Goal: Transaction & Acquisition: Obtain resource

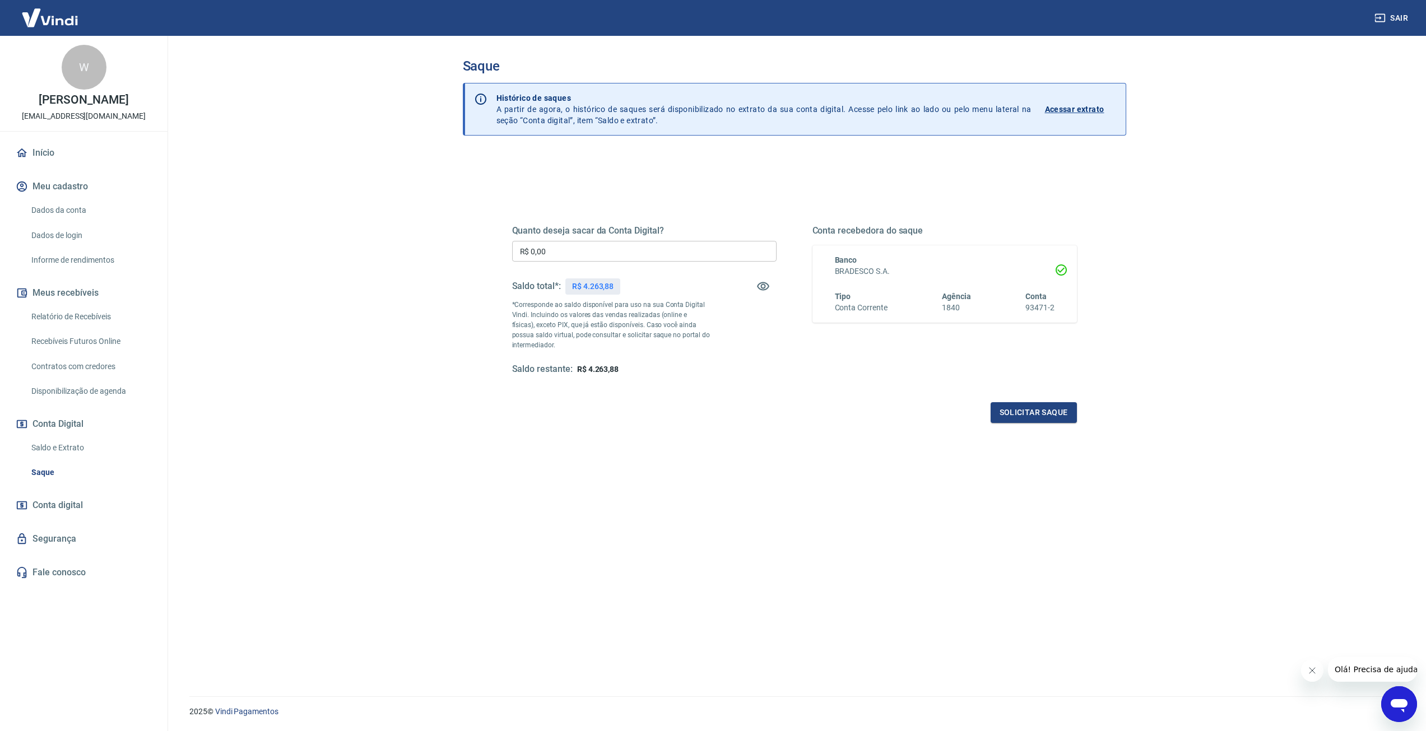
click at [614, 256] on input "R$ 0,00" at bounding box center [644, 251] width 264 height 21
click at [58, 503] on span "Conta digital" at bounding box center [57, 505] width 50 height 16
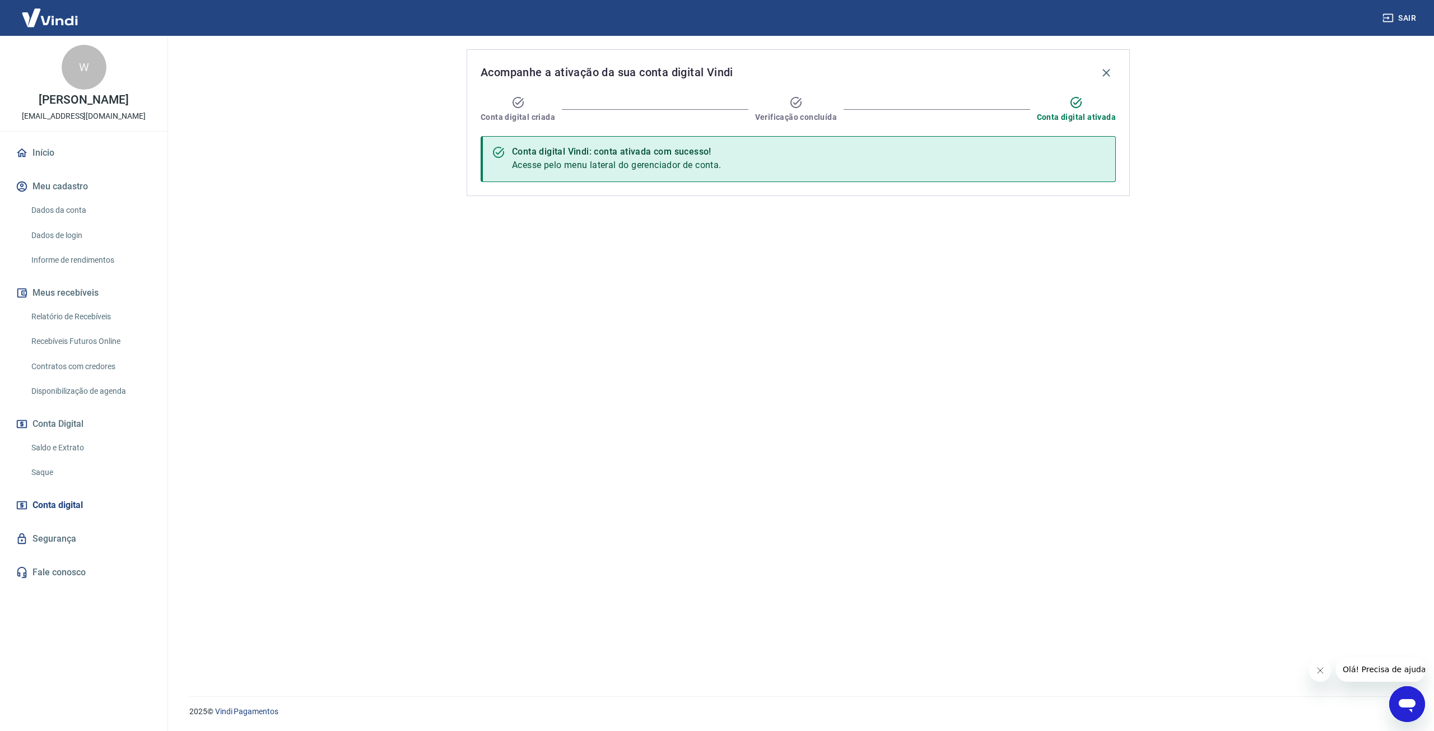
click at [45, 477] on link "Saque" at bounding box center [90, 472] width 127 height 23
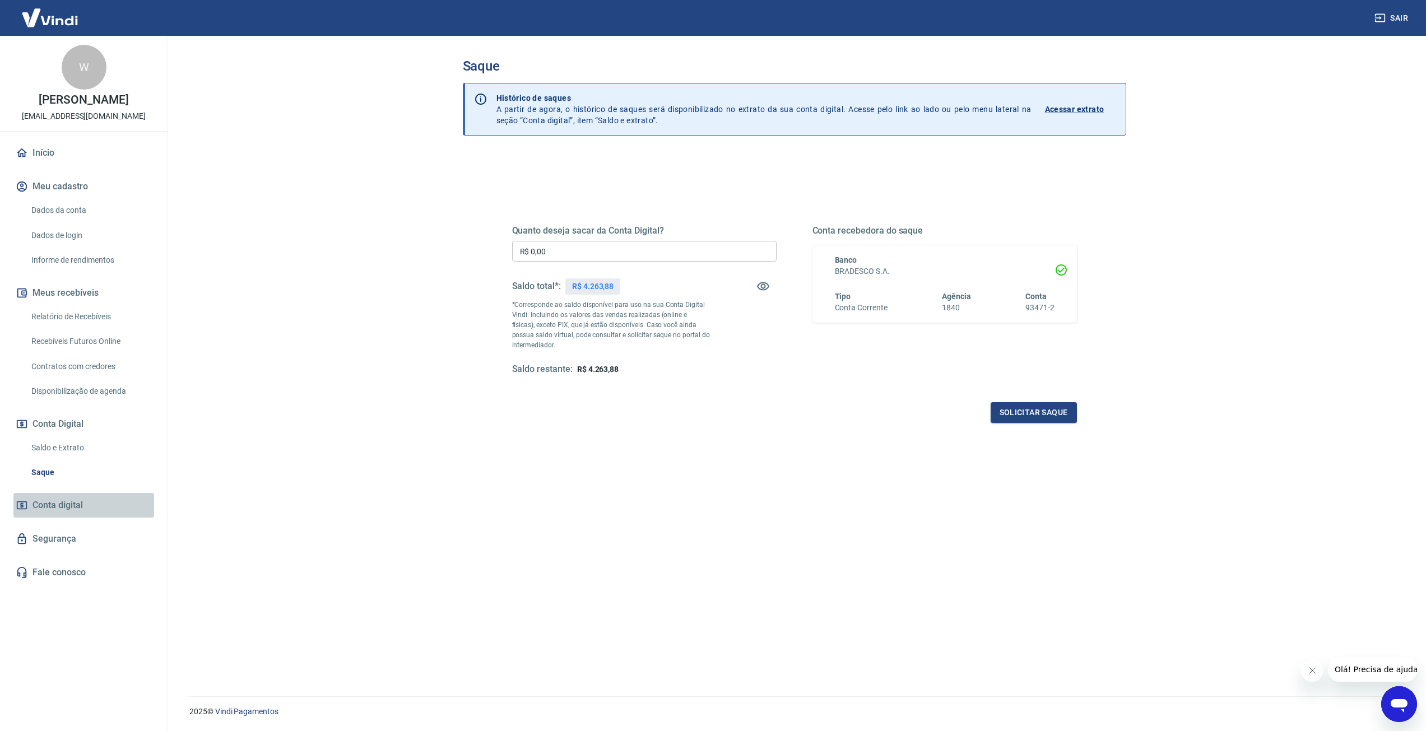
click at [60, 507] on span "Conta digital" at bounding box center [57, 505] width 50 height 16
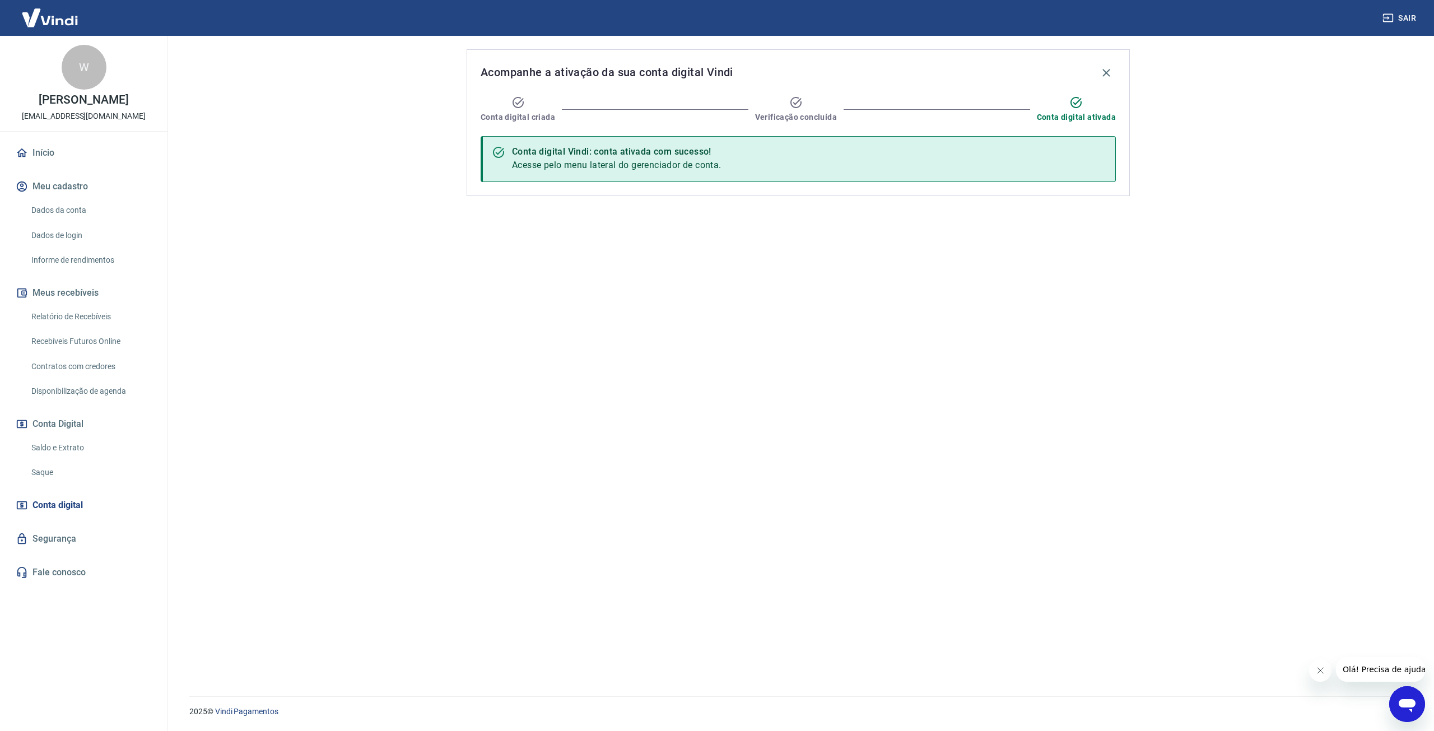
click at [55, 550] on link "Segurança" at bounding box center [83, 539] width 141 height 25
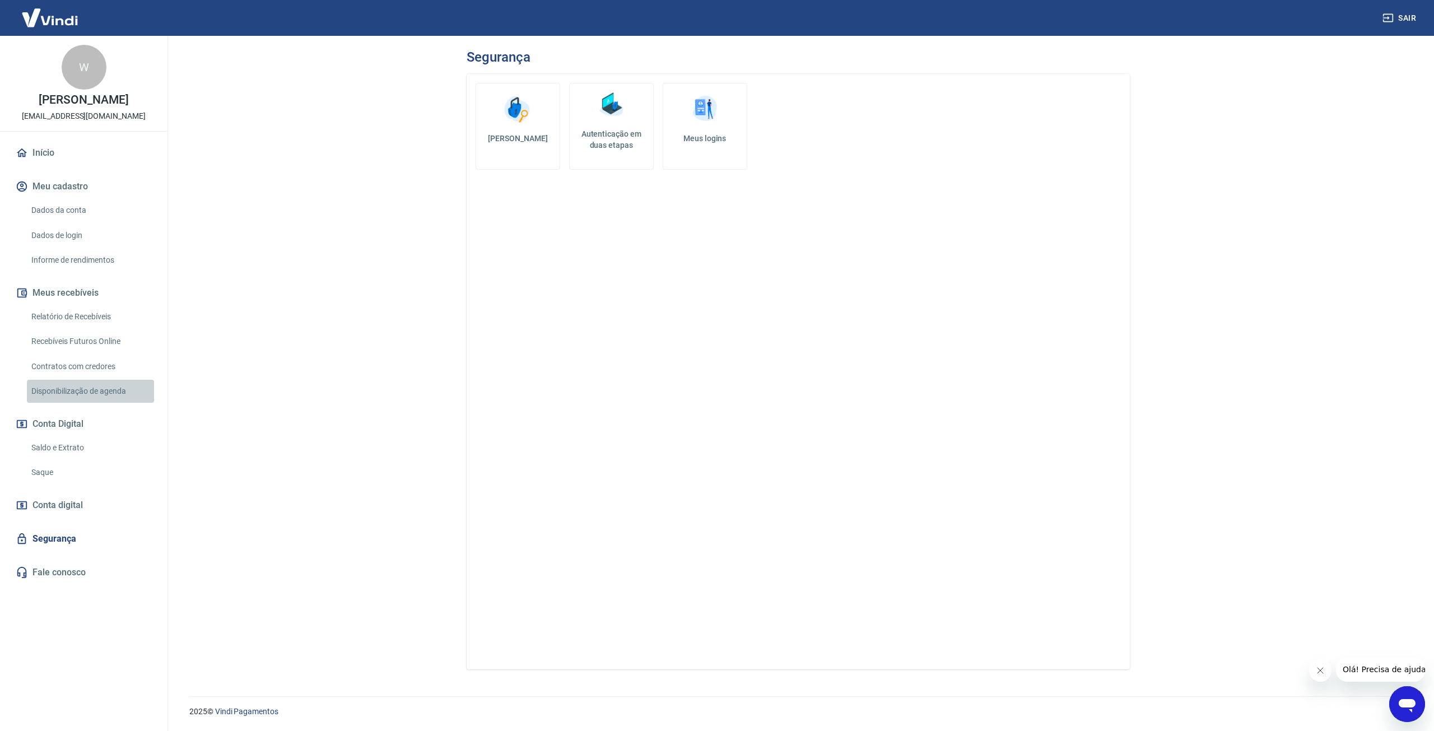
click at [106, 394] on link "Disponibilização de agenda" at bounding box center [90, 391] width 127 height 23
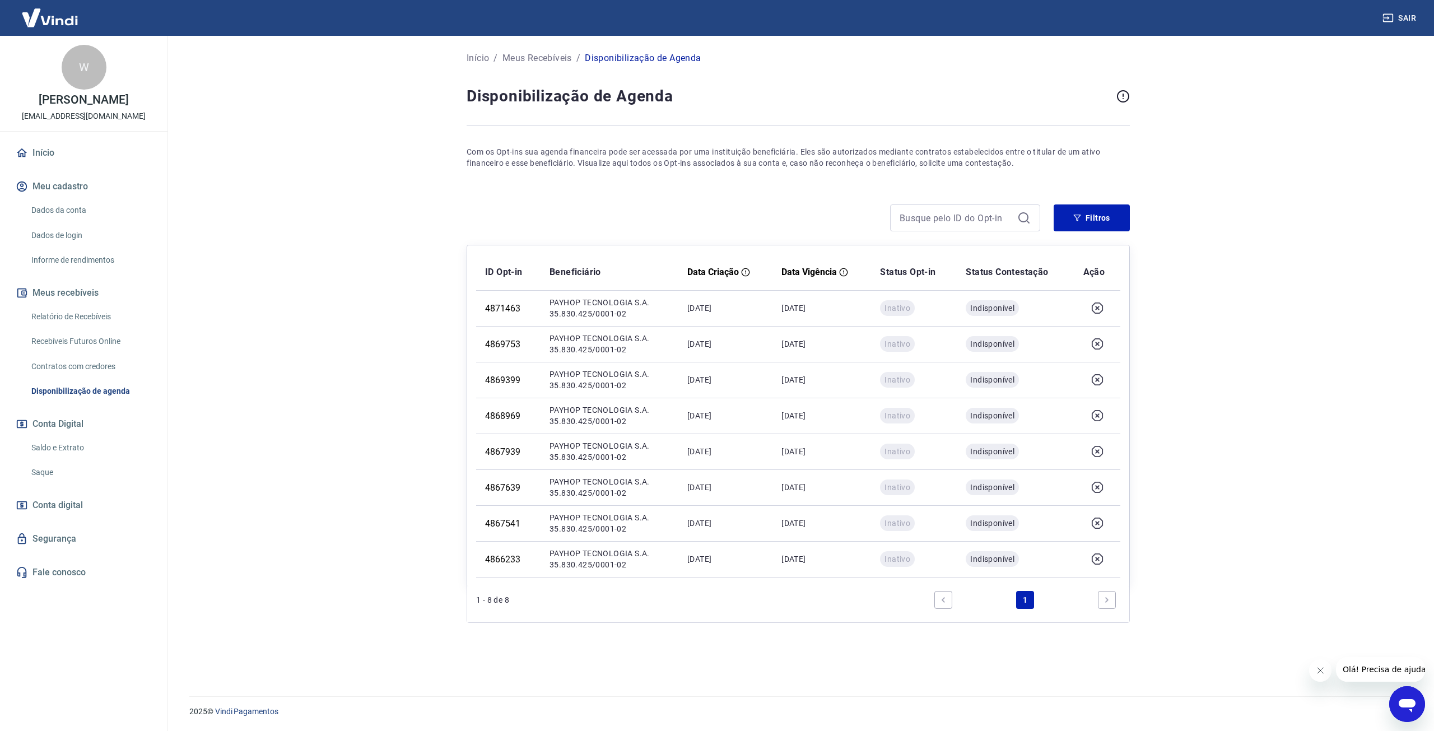
click at [110, 338] on link "Recebíveis Futuros Online" at bounding box center [90, 341] width 127 height 23
click at [38, 156] on link "Início" at bounding box center [83, 153] width 141 height 25
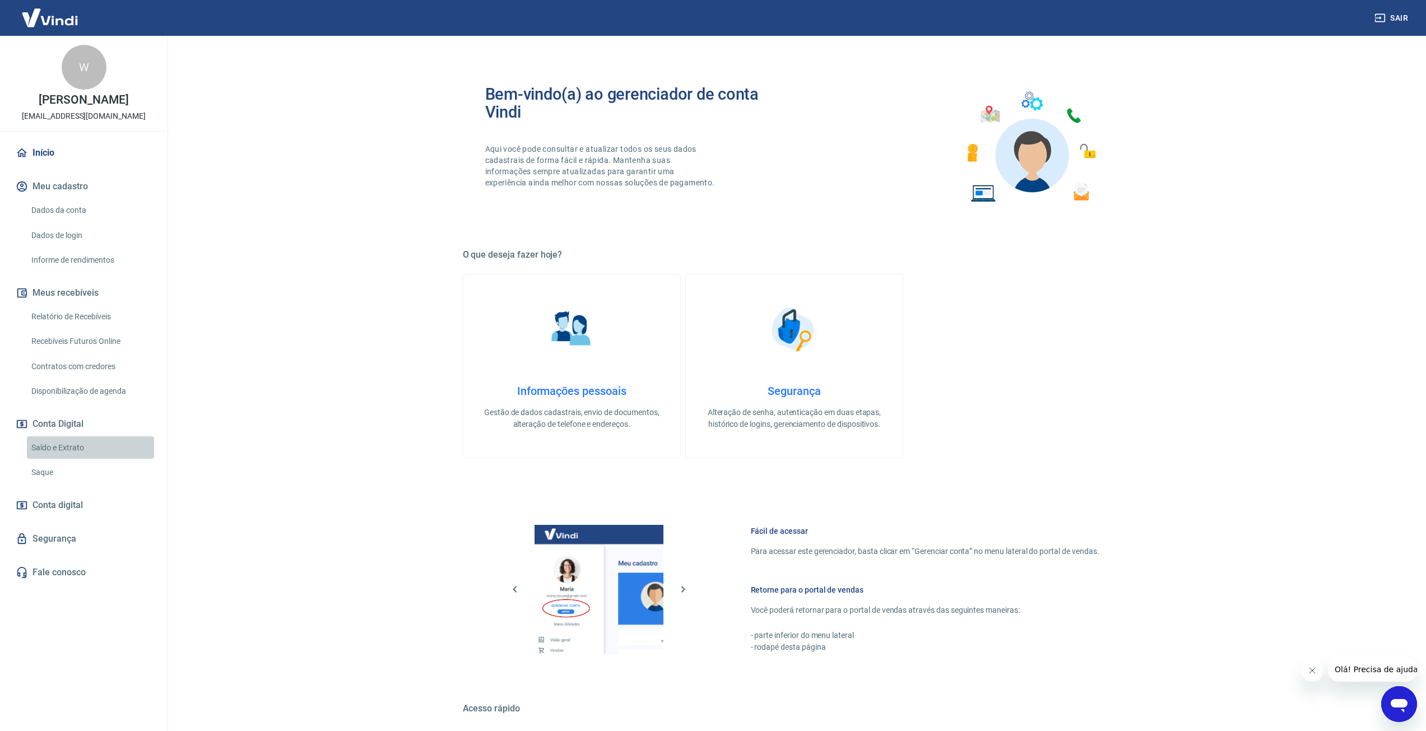
click at [73, 453] on link "Saldo e Extrato" at bounding box center [90, 447] width 127 height 23
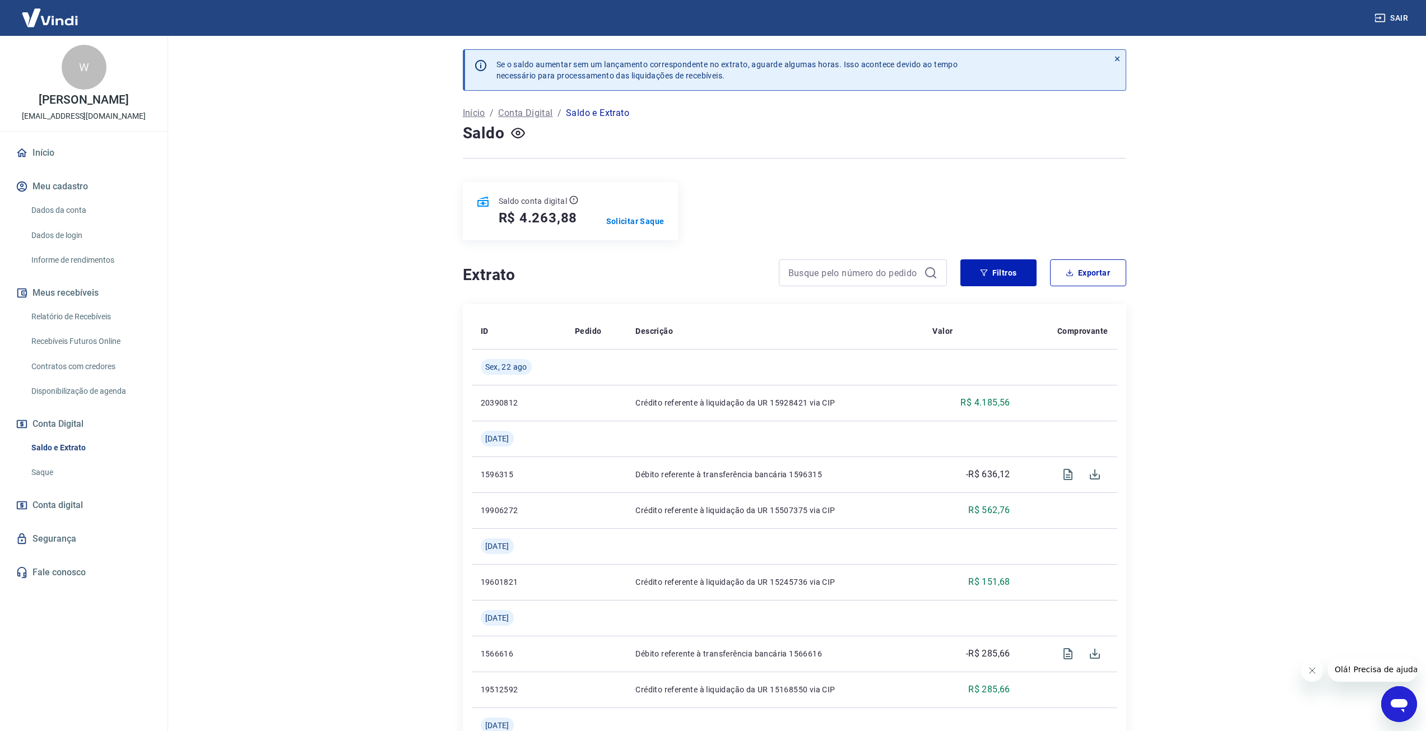
click at [52, 475] on link "Saque" at bounding box center [90, 472] width 127 height 23
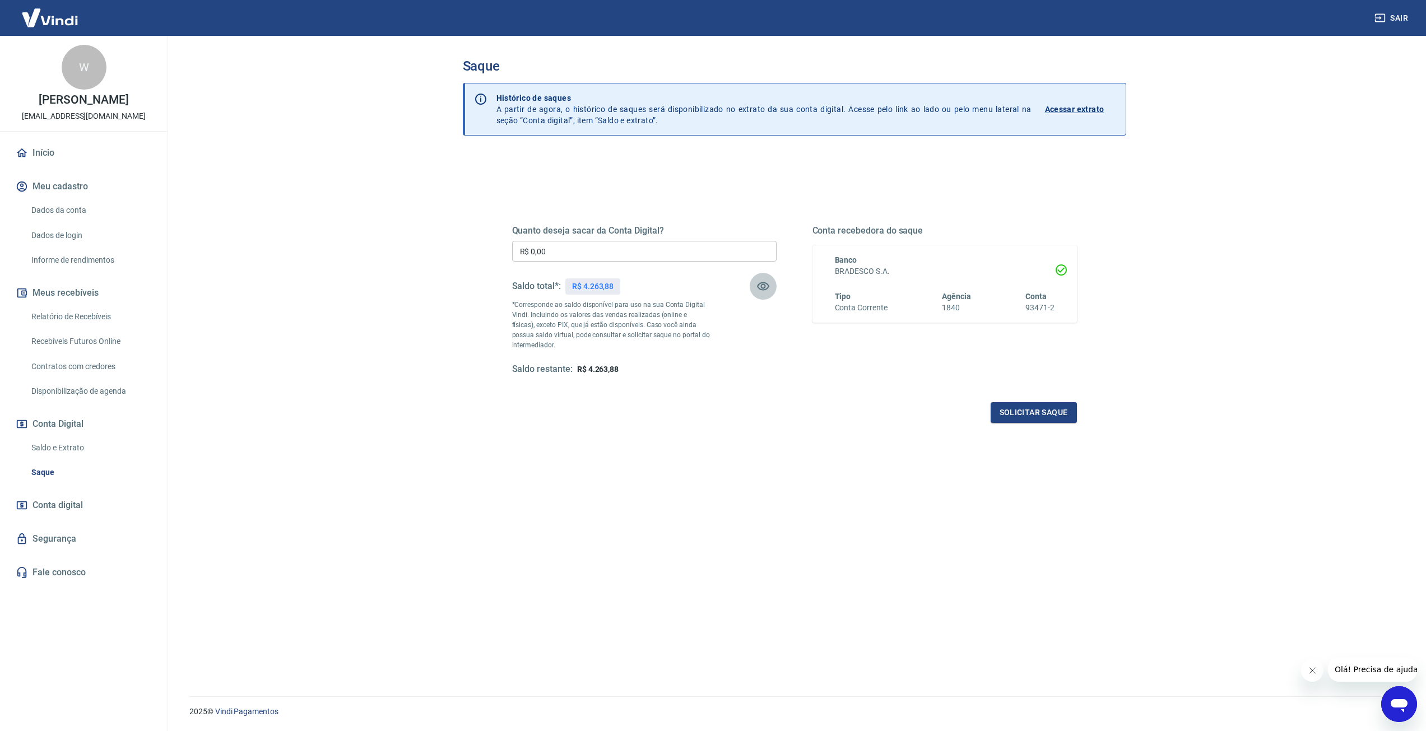
click at [766, 283] on icon "button" at bounding box center [763, 286] width 12 height 8
click at [766, 283] on icon "button" at bounding box center [763, 286] width 12 height 11
click at [70, 208] on link "Dados da conta" at bounding box center [90, 210] width 127 height 23
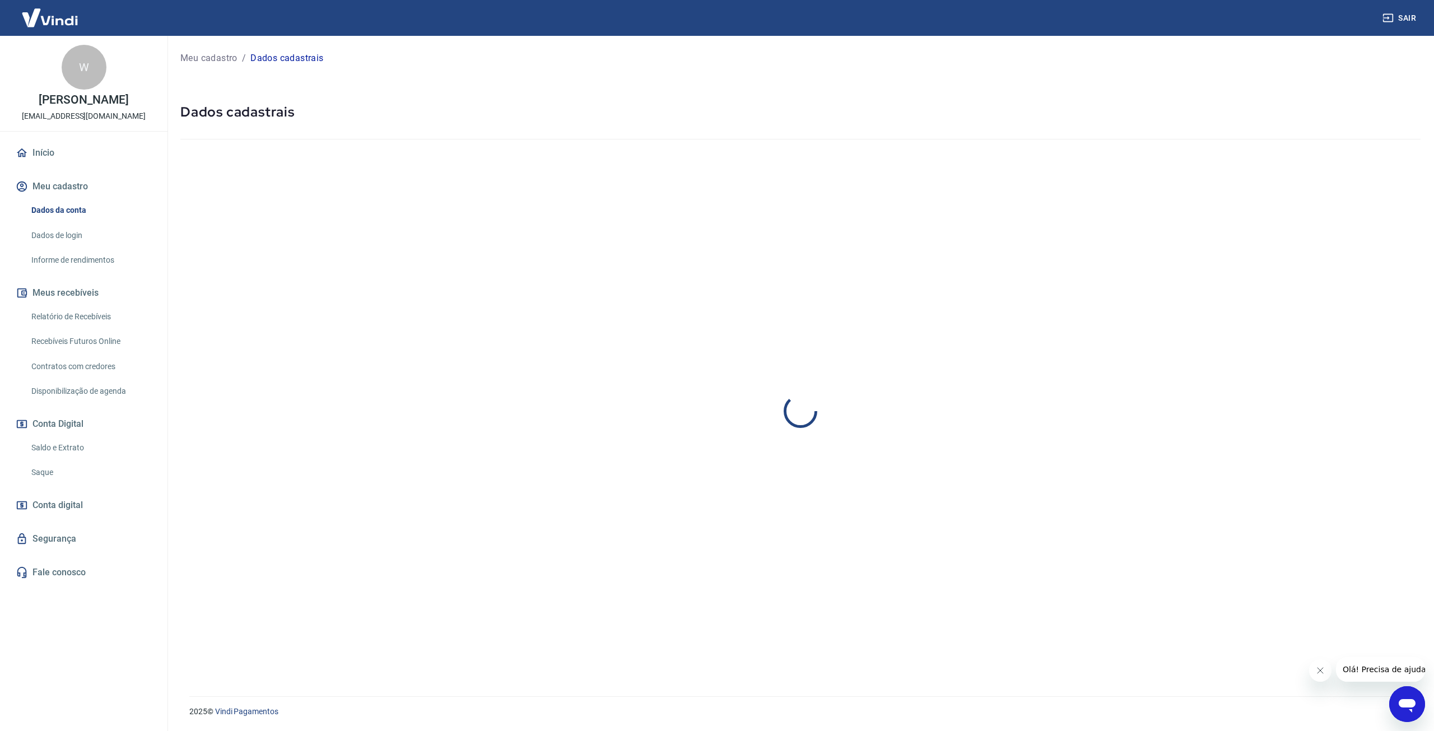
select select "GO"
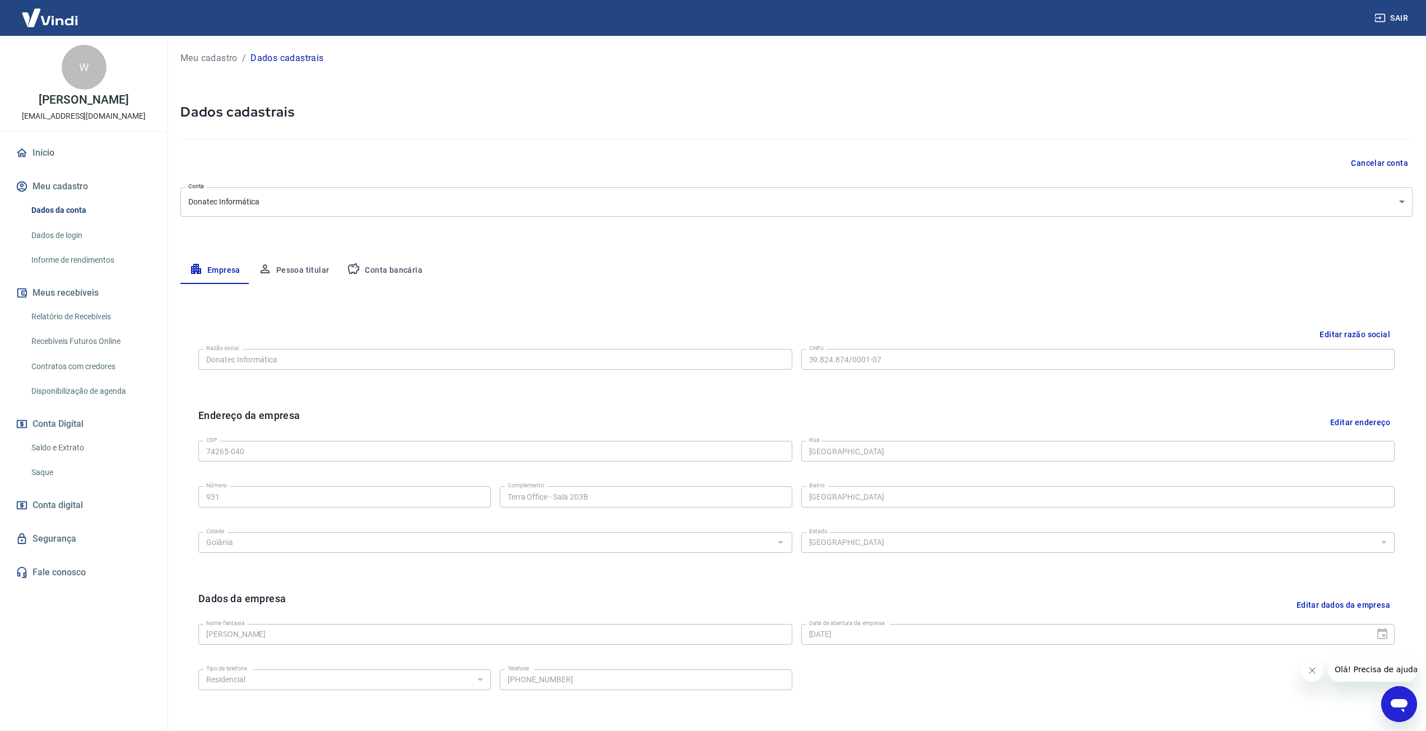
click at [390, 277] on button "Conta bancária" at bounding box center [385, 270] width 94 height 27
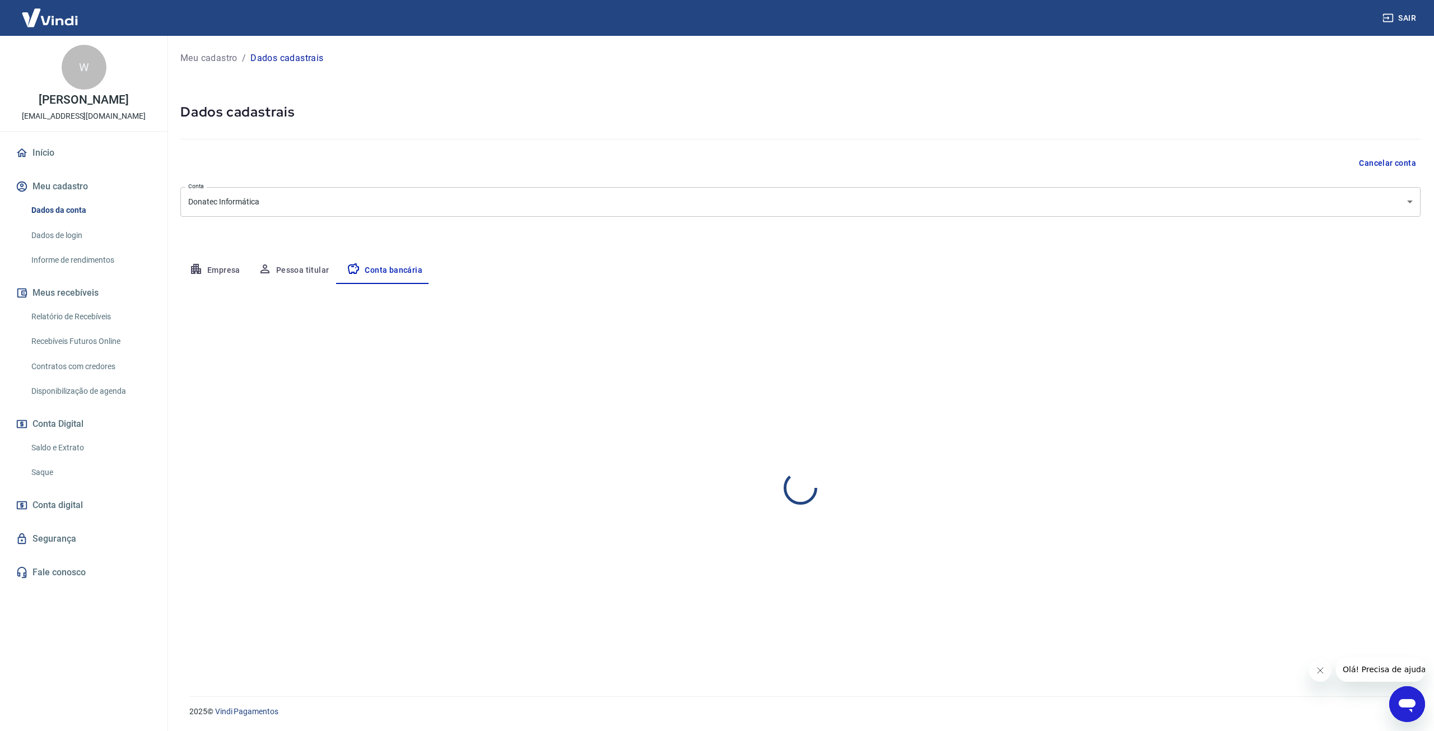
select select "1"
click at [1394, 316] on button "Editar conta bancária" at bounding box center [1374, 316] width 94 height 21
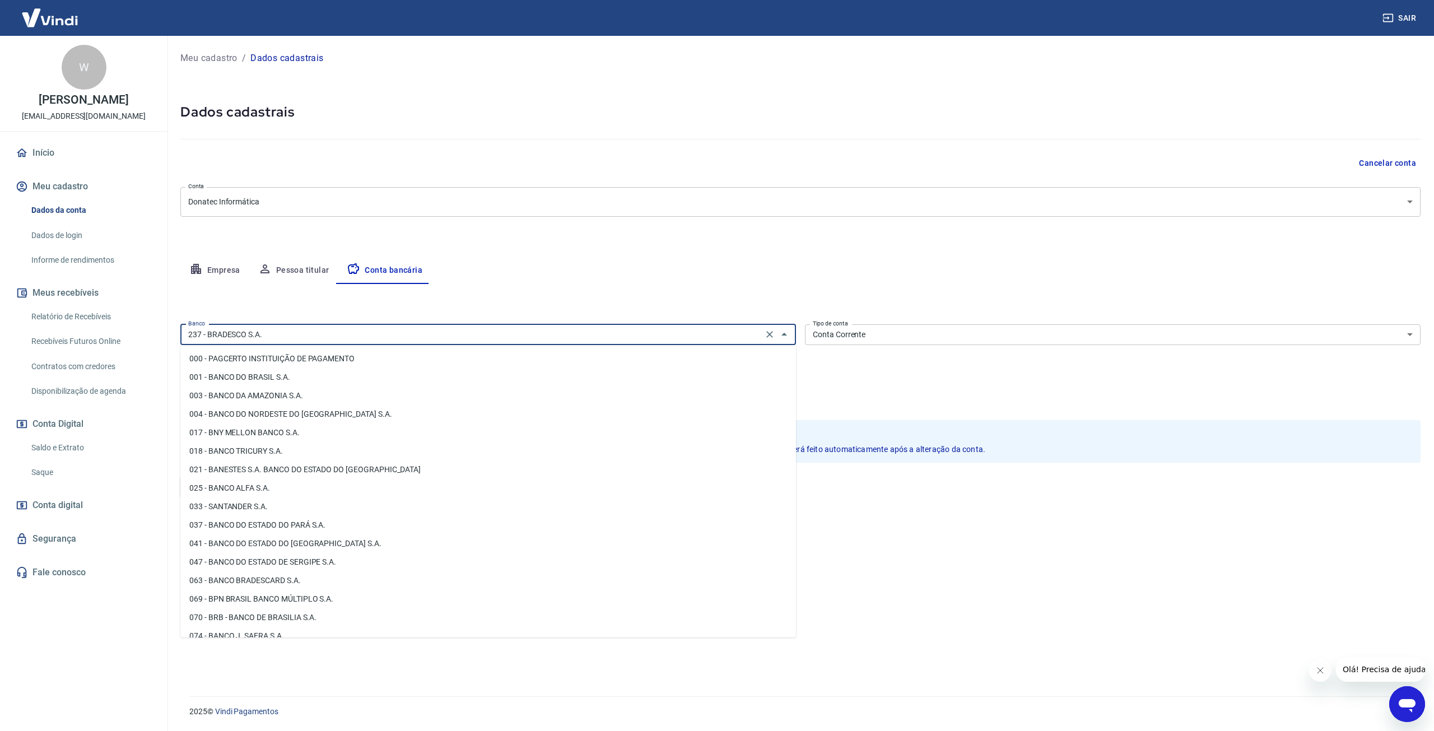
click at [480, 333] on input "237 - BRADESCO S.A." at bounding box center [472, 335] width 576 height 14
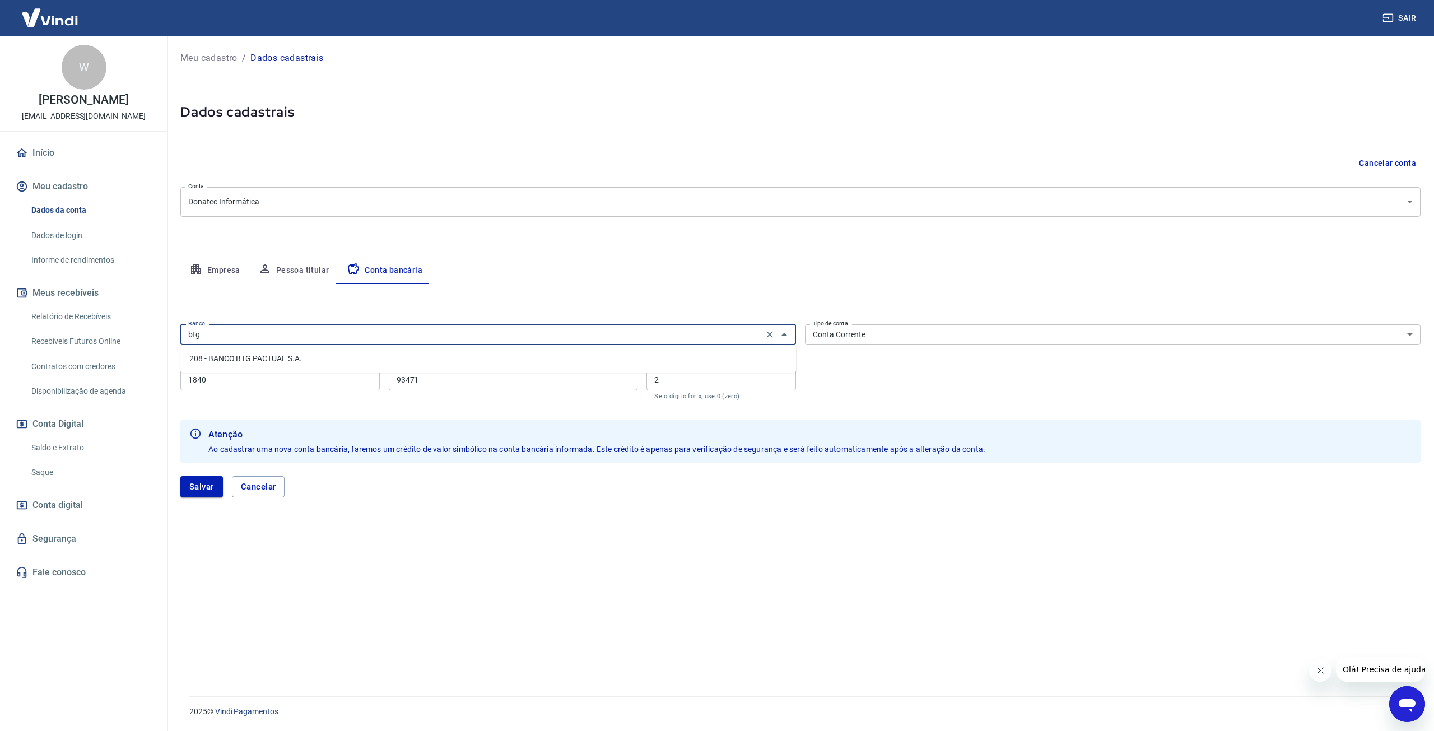
click at [316, 361] on li "208 - BANCO BTG PACTUAL S.A." at bounding box center [488, 359] width 616 height 18
type input "208 - BANCO BTG PACTUAL S.A."
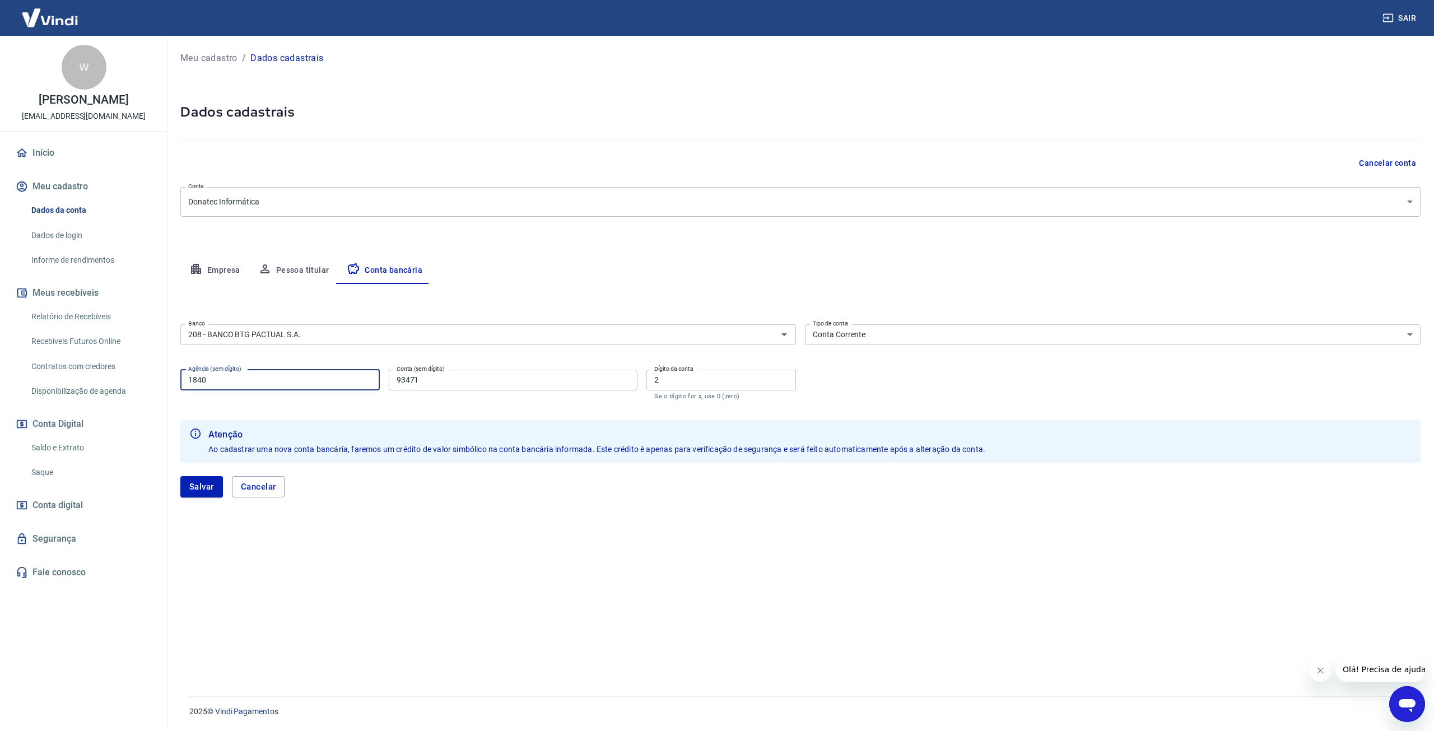
click at [291, 383] on input "1840" at bounding box center [279, 380] width 199 height 21
click at [290, 381] on input "1840" at bounding box center [279, 380] width 199 height 21
type input "0050"
drag, startPoint x: 530, startPoint y: 380, endPoint x: 209, endPoint y: 370, distance: 321.1
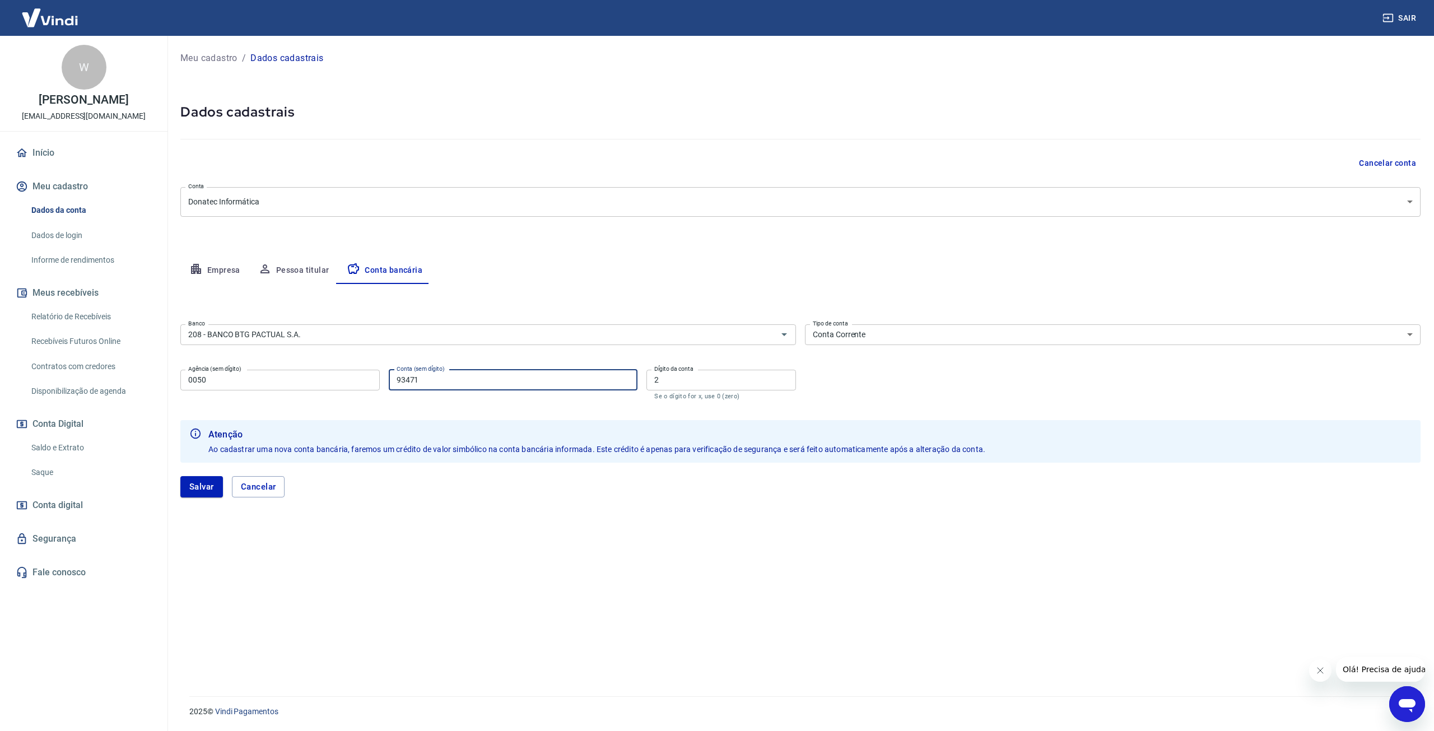
click at [215, 370] on div "Agência (sem dígito) 0050 Agência (sem dígito) Conta (sem dígito) 93471 Conta (…" at bounding box center [488, 383] width 616 height 37
type input "919365"
click at [201, 486] on button "Salvar" at bounding box center [201, 486] width 43 height 21
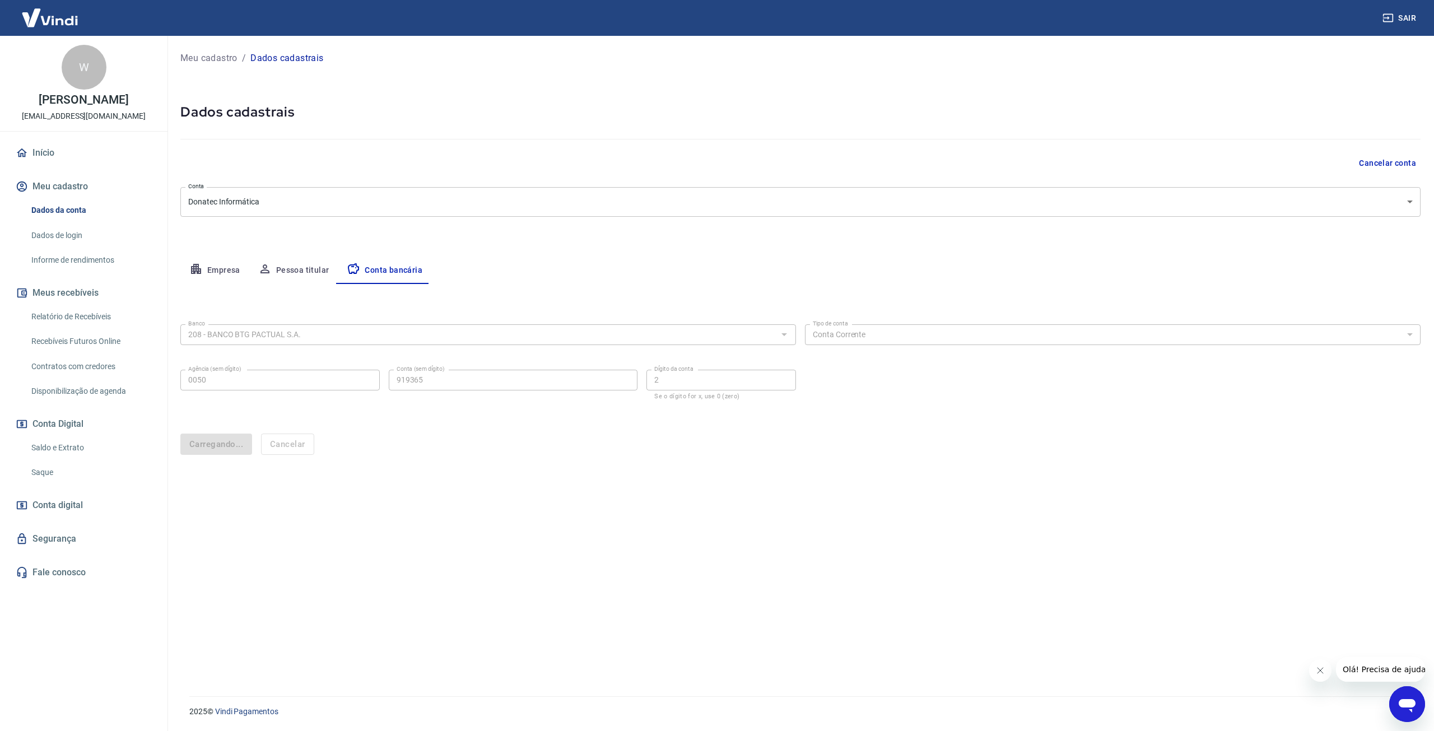
select select "1"
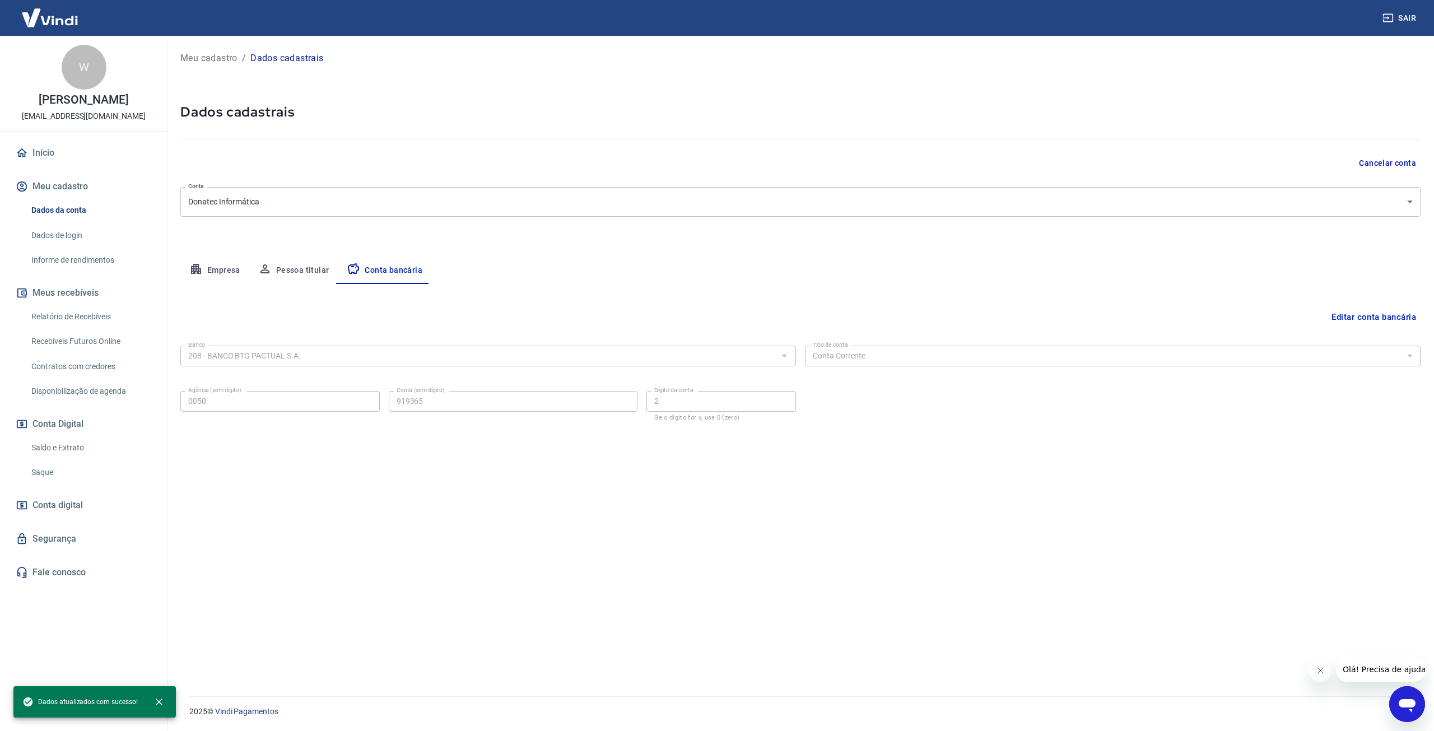
click at [49, 475] on link "Saque" at bounding box center [90, 472] width 127 height 23
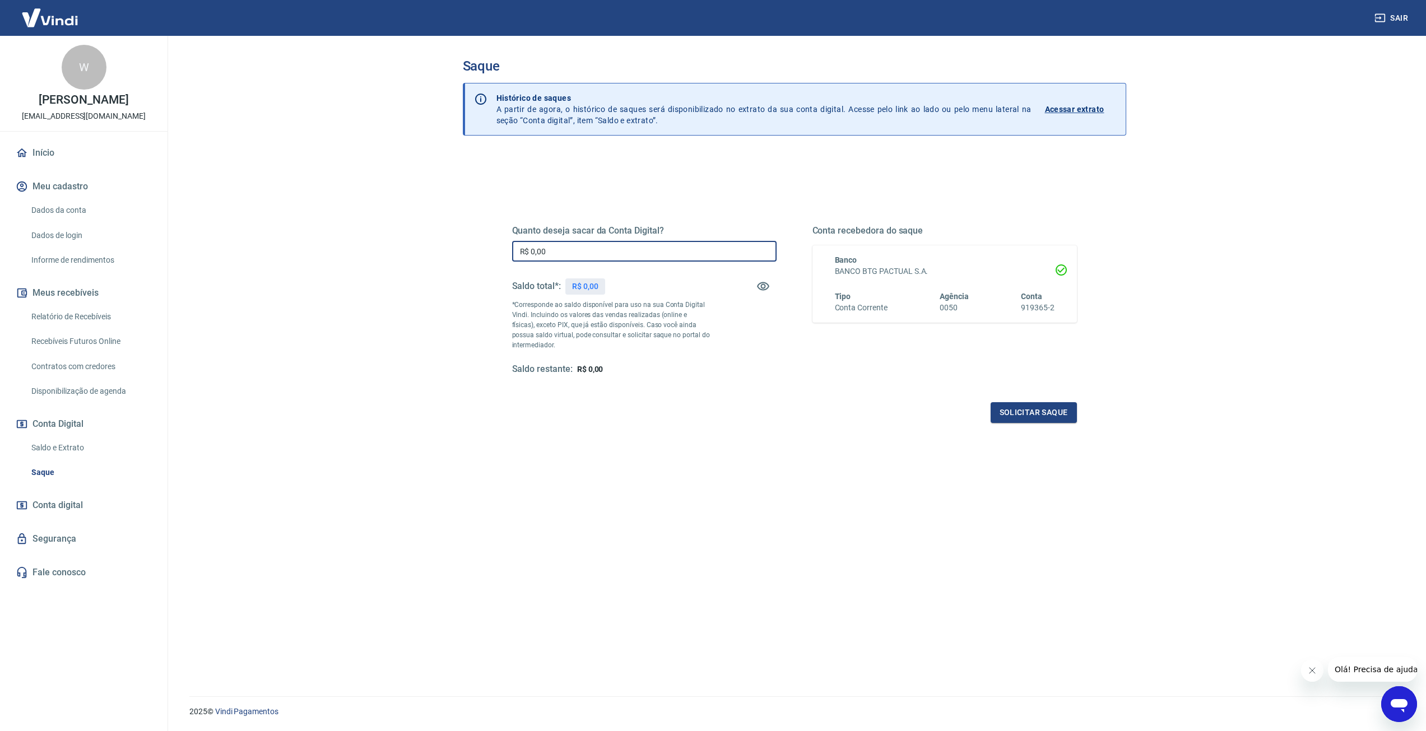
click at [642, 254] on input "R$ 0,00" at bounding box center [644, 251] width 264 height 21
click at [682, 454] on div "Quanto deseja sacar da Conta Digital? R$ 0,00 ​ Saldo total*: R$ 4.263,88 *Corr…" at bounding box center [794, 458] width 663 height 611
drag, startPoint x: 620, startPoint y: 251, endPoint x: 375, endPoint y: 245, distance: 245.4
click at [395, 246] on main "Saque Histórico de saques A partir de agora, o histórico de saques será disponi…" at bounding box center [793, 383] width 1263 height 695
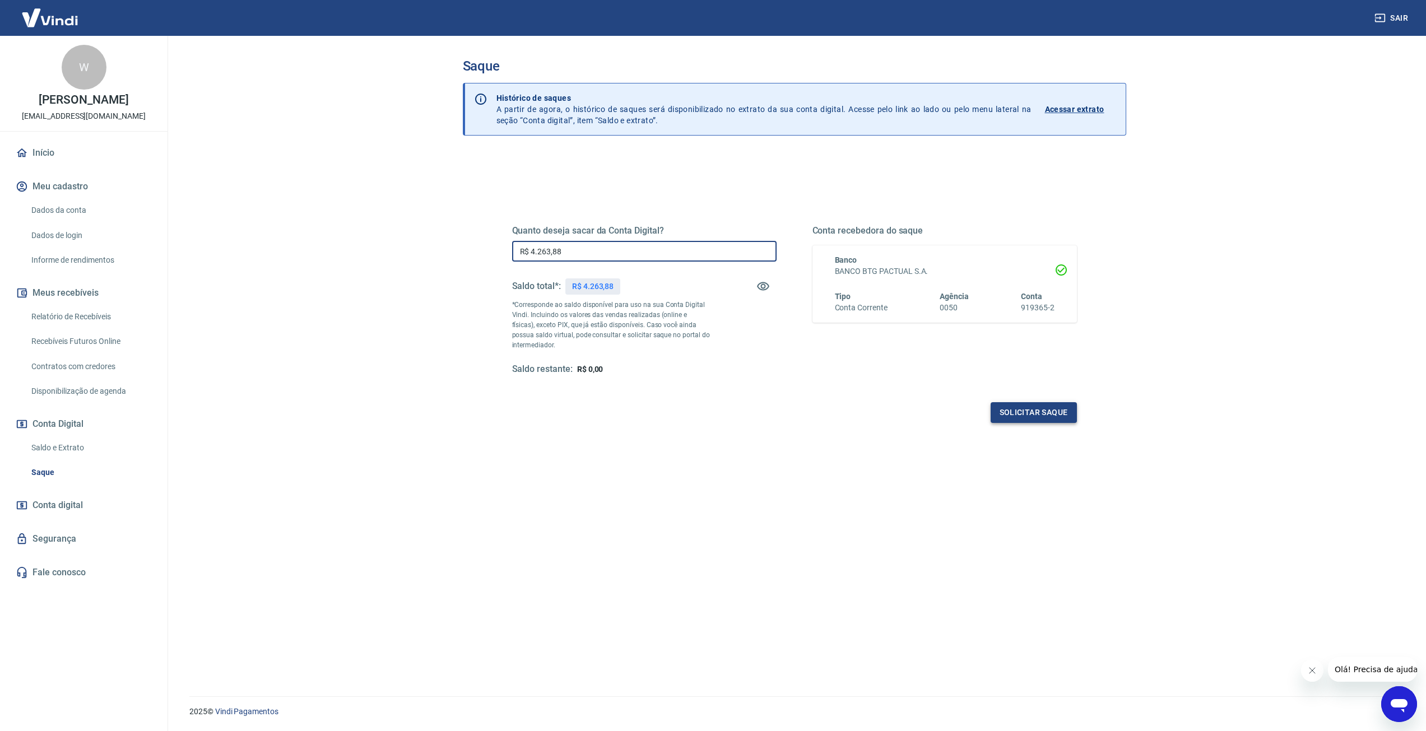
type input "R$ 4.263,88"
click at [1042, 419] on button "Solicitar saque" at bounding box center [1033, 412] width 86 height 21
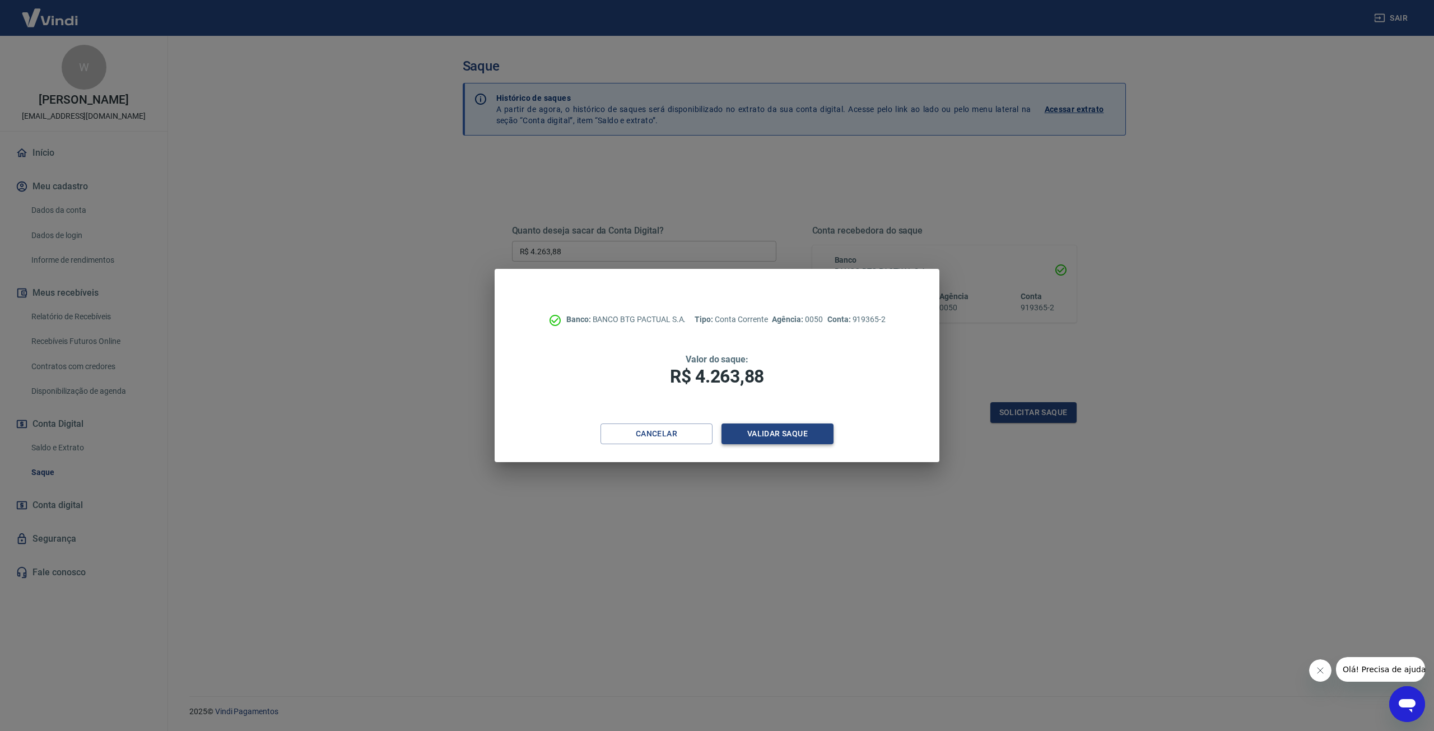
click at [790, 438] on button "Validar saque" at bounding box center [777, 433] width 112 height 21
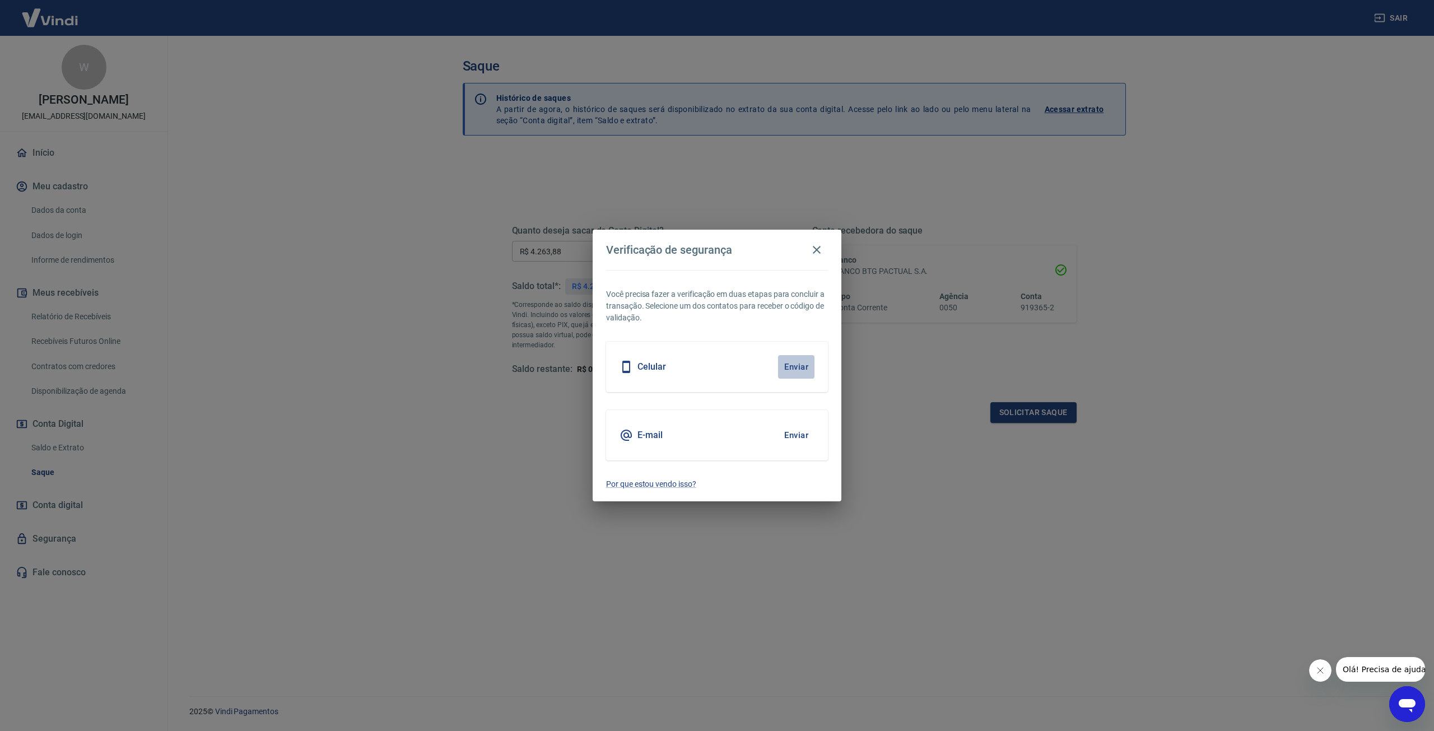
click at [788, 367] on button "Enviar" at bounding box center [796, 367] width 36 height 24
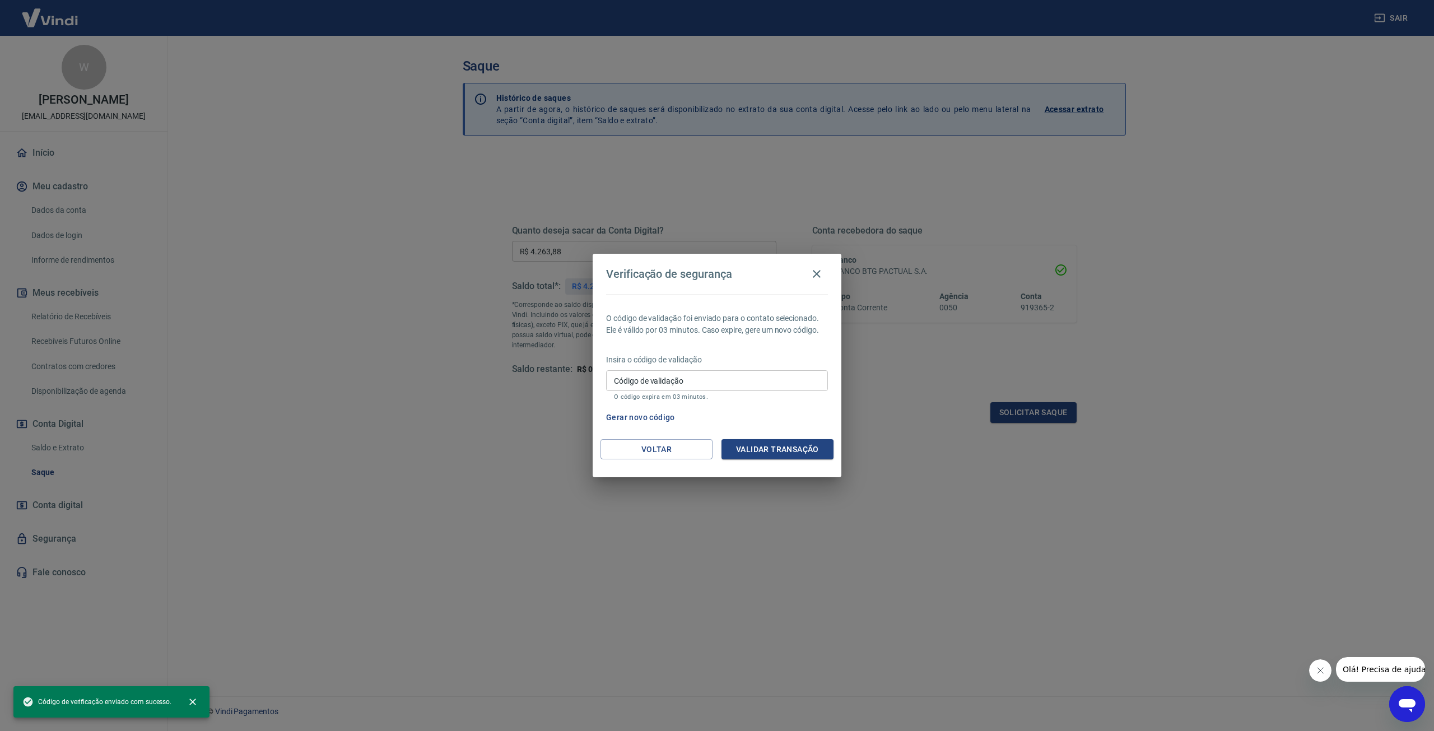
click at [769, 384] on input "Código de validação" at bounding box center [717, 380] width 222 height 21
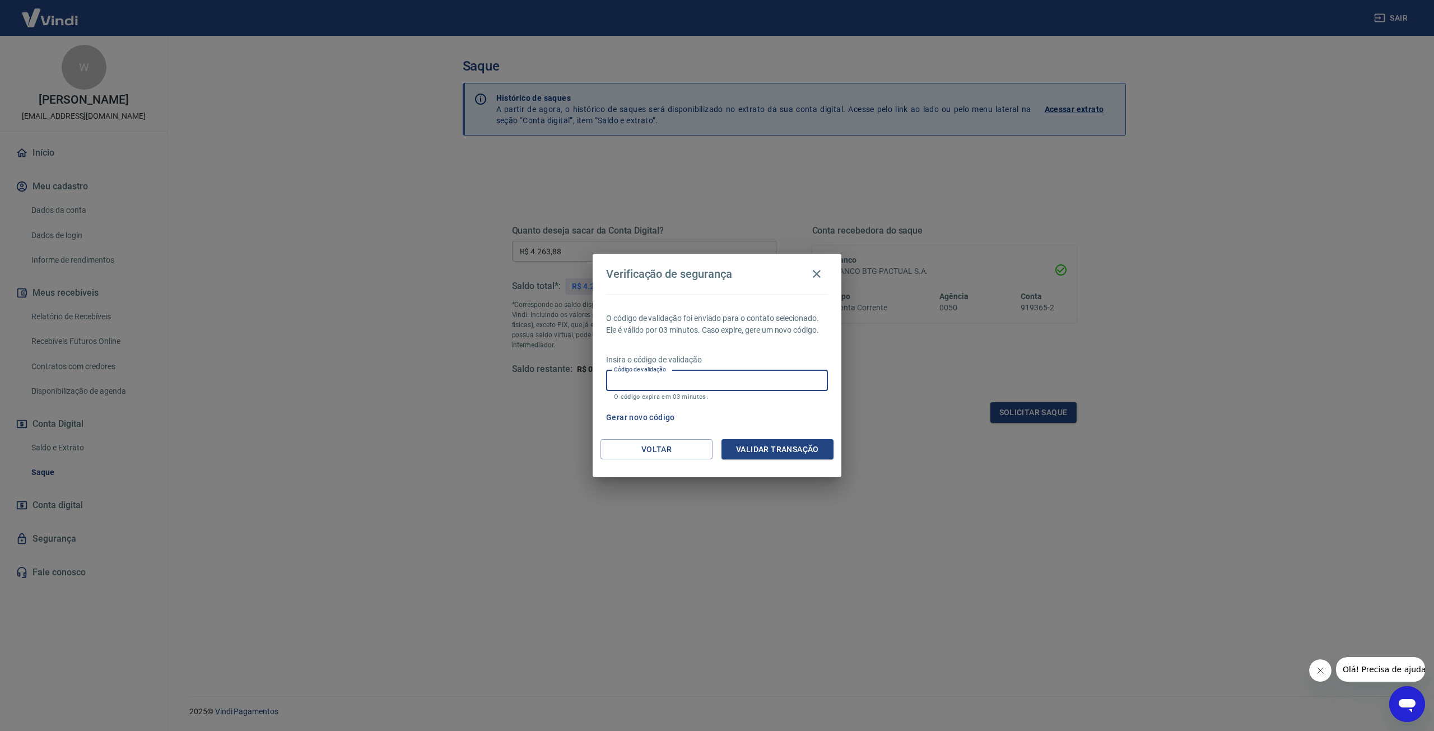
click at [704, 388] on input "Código de validação" at bounding box center [717, 380] width 222 height 21
click at [764, 389] on input "Código de validação" at bounding box center [717, 380] width 222 height 21
click at [790, 347] on div "O código de validação foi enviado para o contato selecionado. Ele é válido por …" at bounding box center [717, 366] width 249 height 145
click at [658, 417] on button "Gerar novo código" at bounding box center [641, 417] width 78 height 21
click at [704, 380] on input "Código de validação" at bounding box center [717, 380] width 222 height 21
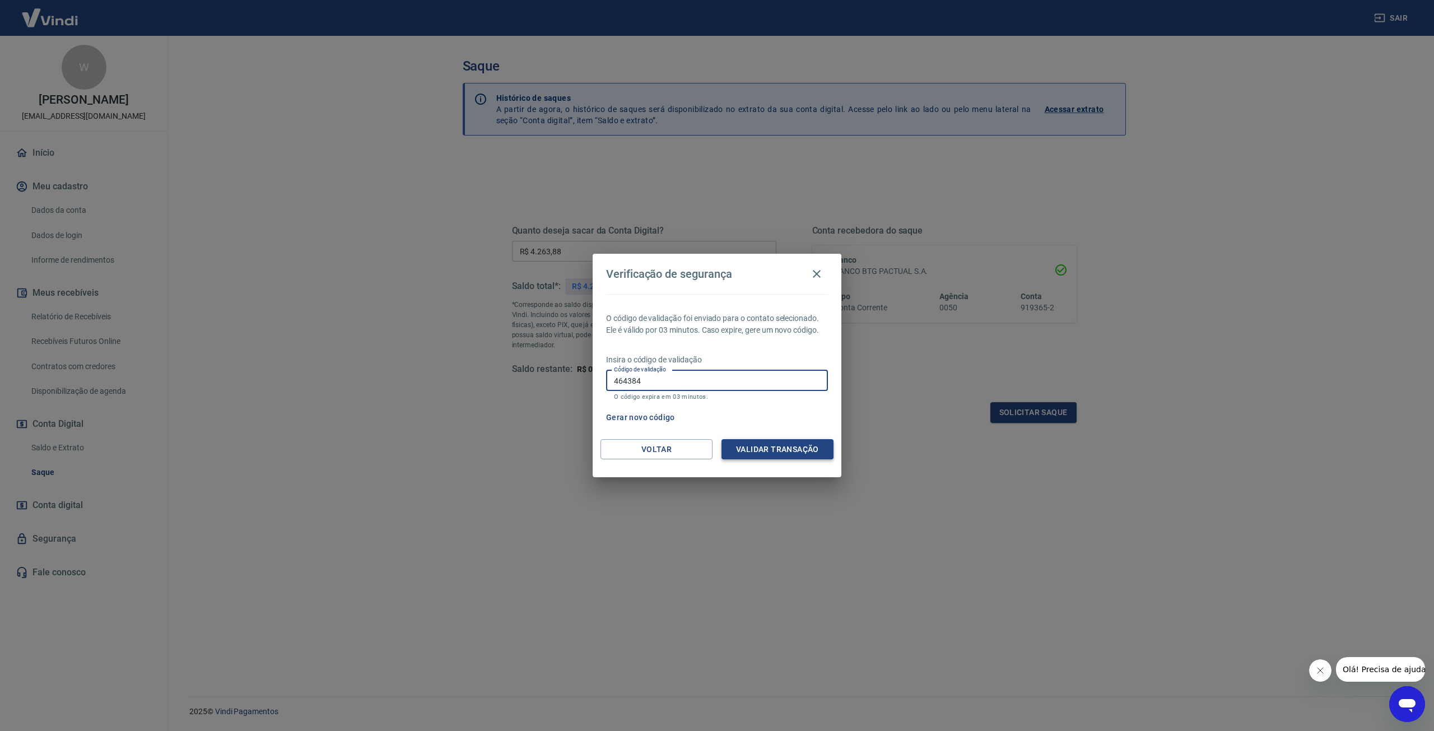
click at [763, 451] on button "Validar transação" at bounding box center [777, 449] width 112 height 21
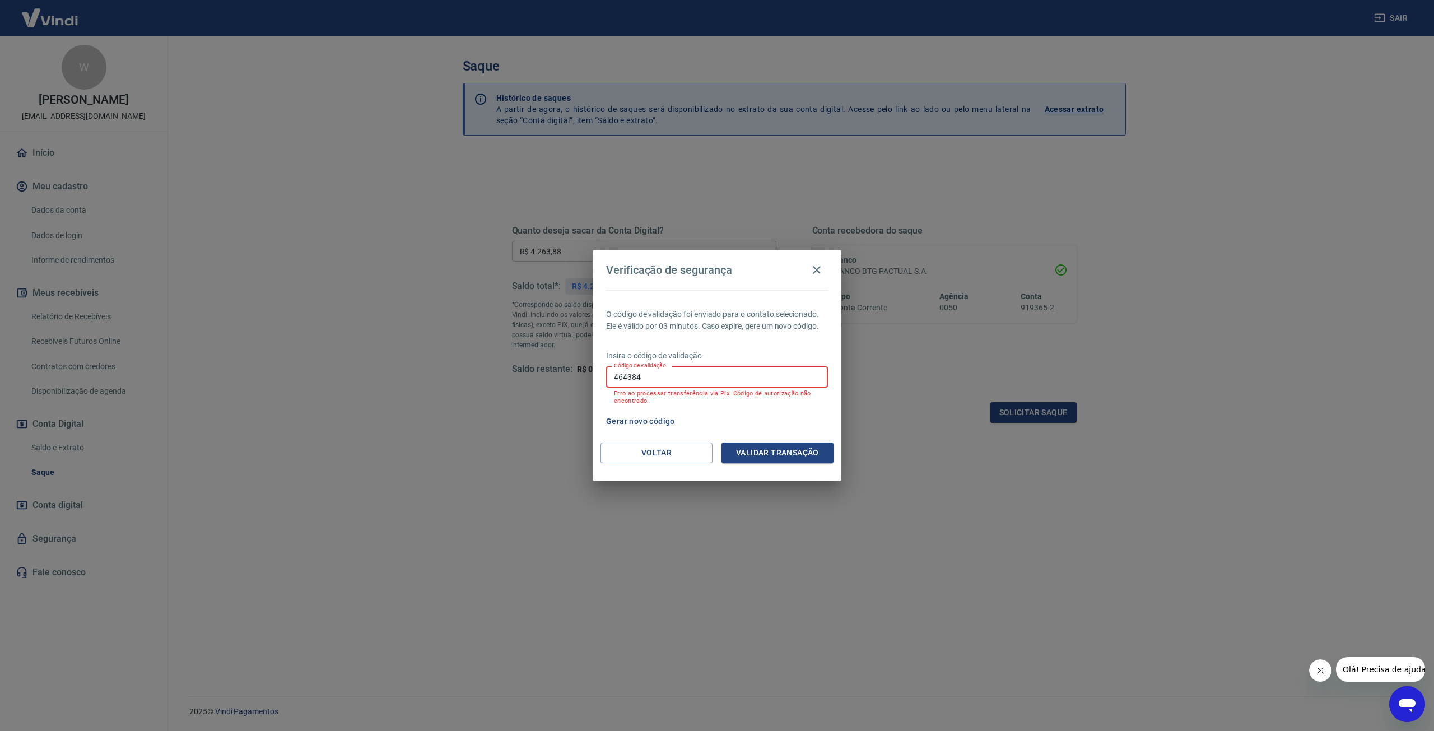
drag, startPoint x: 693, startPoint y: 376, endPoint x: 491, endPoint y: 371, distance: 202.3
click at [491, 371] on div "Verificação de segurança O código de validação foi enviado para o contato selec…" at bounding box center [717, 365] width 1434 height 731
type input "665117"
click at [773, 455] on button "Validar transação" at bounding box center [777, 453] width 112 height 21
click at [696, 382] on input "665117" at bounding box center [717, 376] width 222 height 21
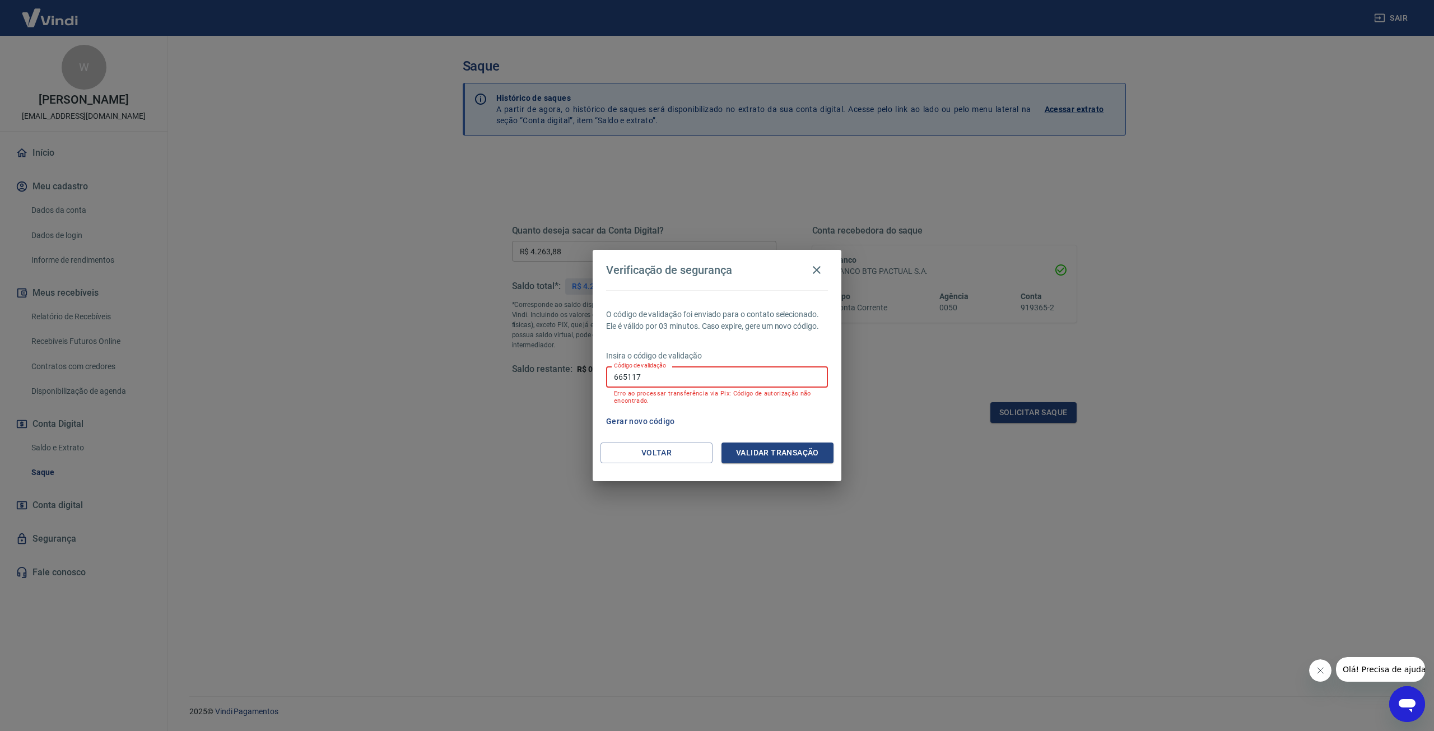
click at [696, 382] on input "665117" at bounding box center [717, 376] width 222 height 21
click at [813, 454] on button "Validar transação" at bounding box center [777, 453] width 112 height 21
click at [774, 378] on input "665117" at bounding box center [717, 376] width 222 height 21
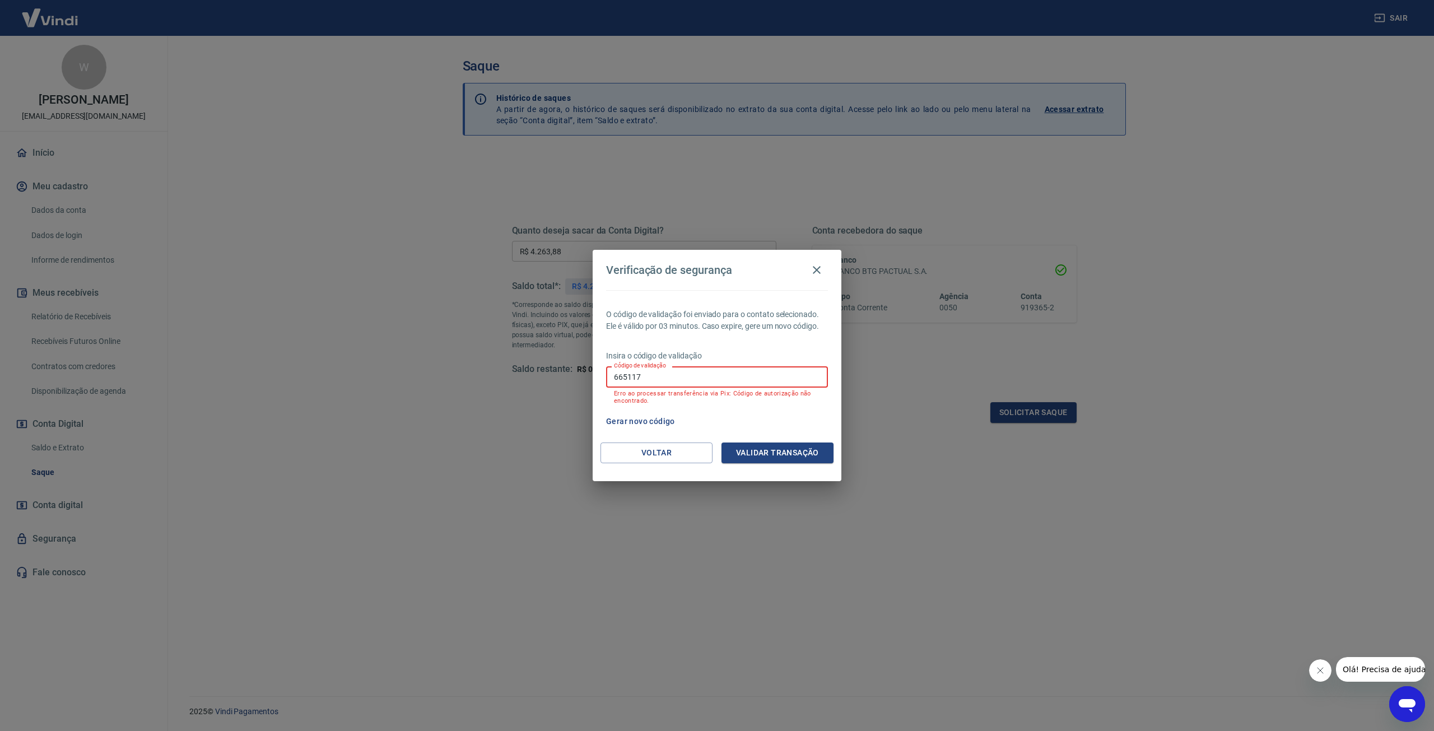
click at [667, 373] on input "665117" at bounding box center [717, 376] width 222 height 21
type input "568870"
click at [771, 450] on button "Validar transação" at bounding box center [777, 453] width 112 height 21
drag, startPoint x: 745, startPoint y: 381, endPoint x: 534, endPoint y: 371, distance: 211.4
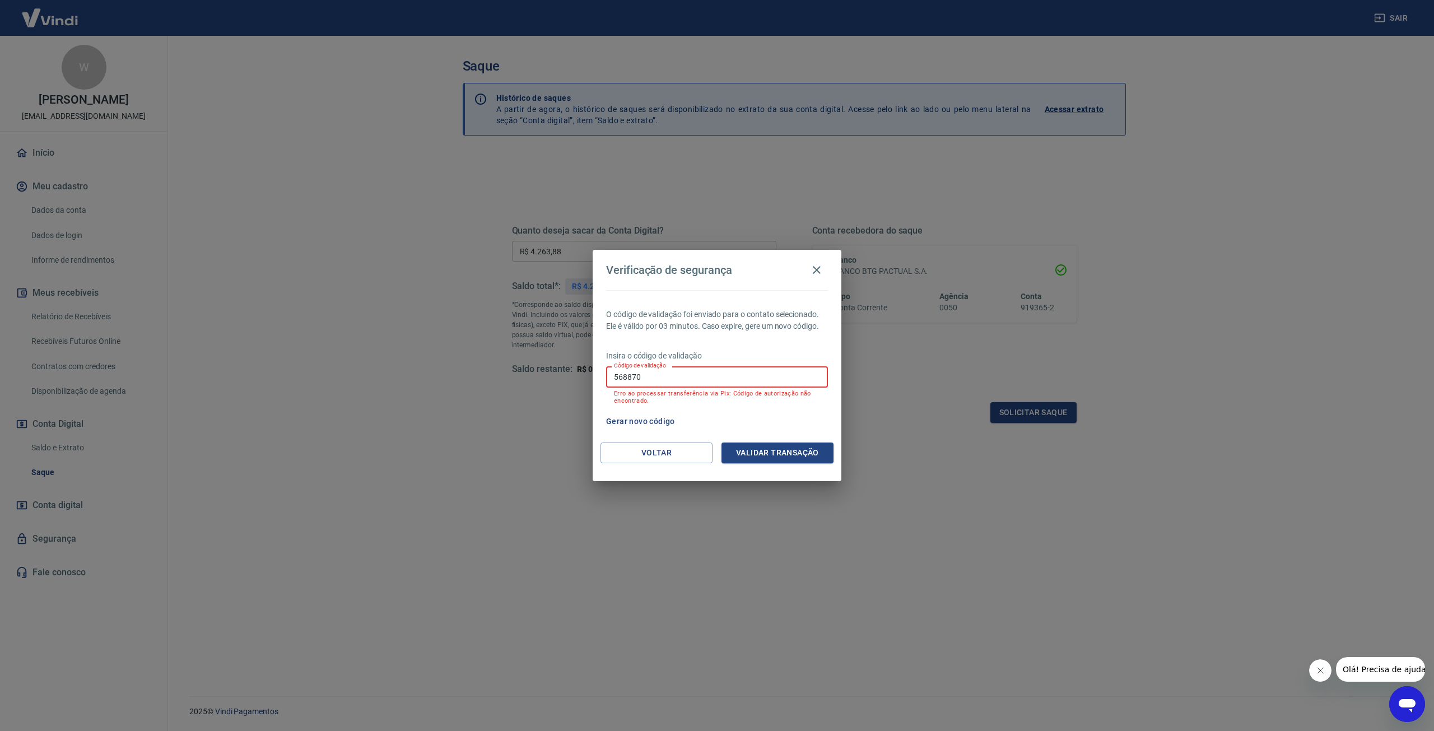
click at [543, 371] on div "Verificação de segurança O código de validação foi enviado para o contato selec…" at bounding box center [717, 365] width 1434 height 731
click at [709, 378] on input "Código de validação" at bounding box center [717, 376] width 222 height 21
type input "568870"
click at [781, 451] on button "Validar transação" at bounding box center [777, 453] width 112 height 21
click at [819, 271] on icon "button" at bounding box center [816, 269] width 13 height 13
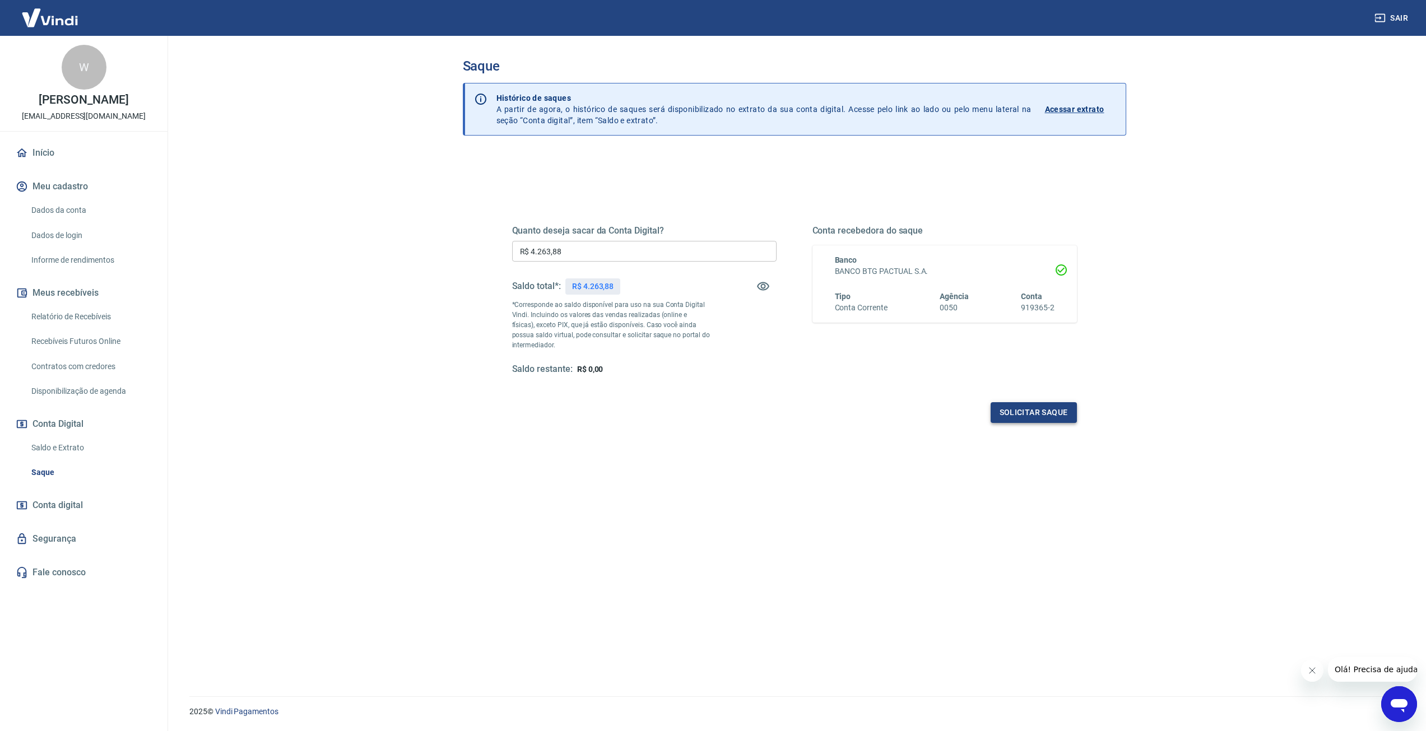
click at [1021, 411] on button "Solicitar saque" at bounding box center [1033, 412] width 86 height 21
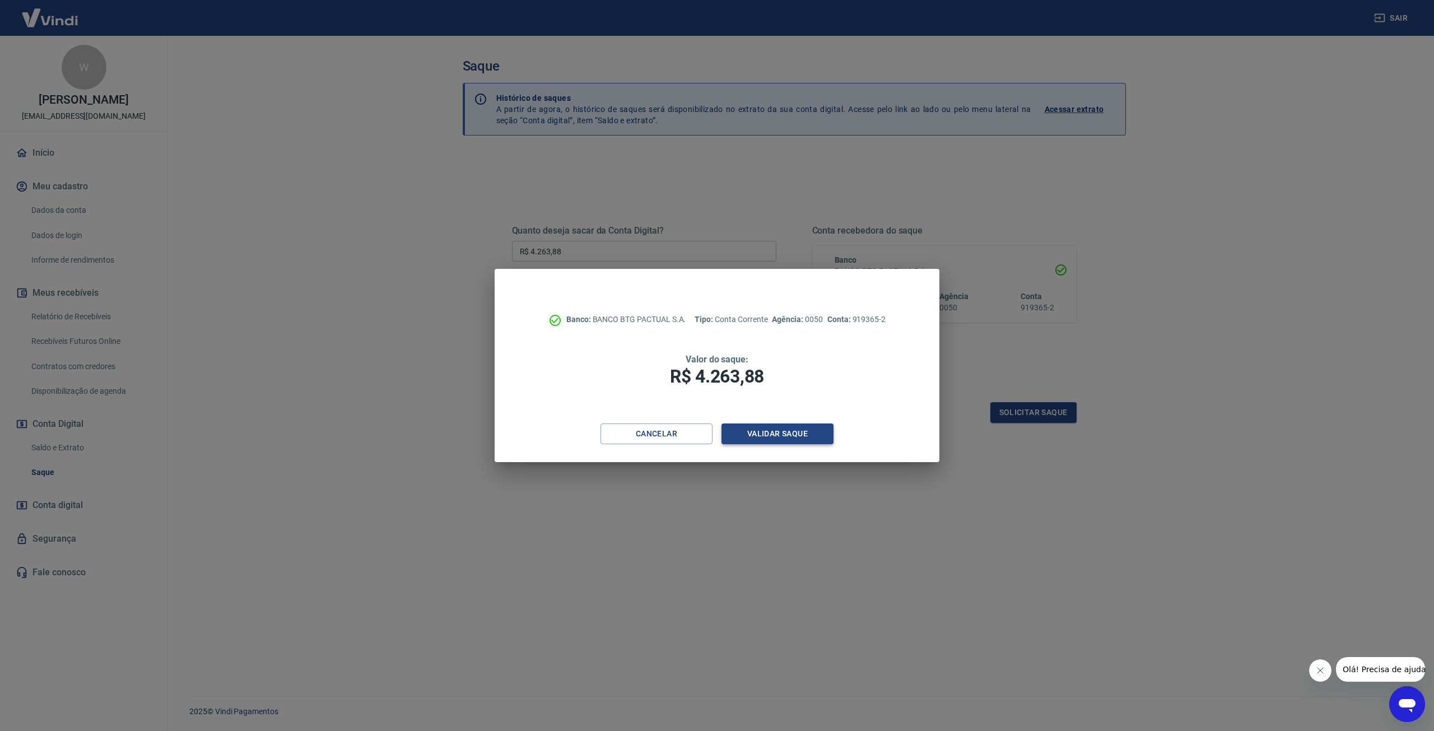
click at [775, 436] on button "Validar saque" at bounding box center [777, 433] width 112 height 21
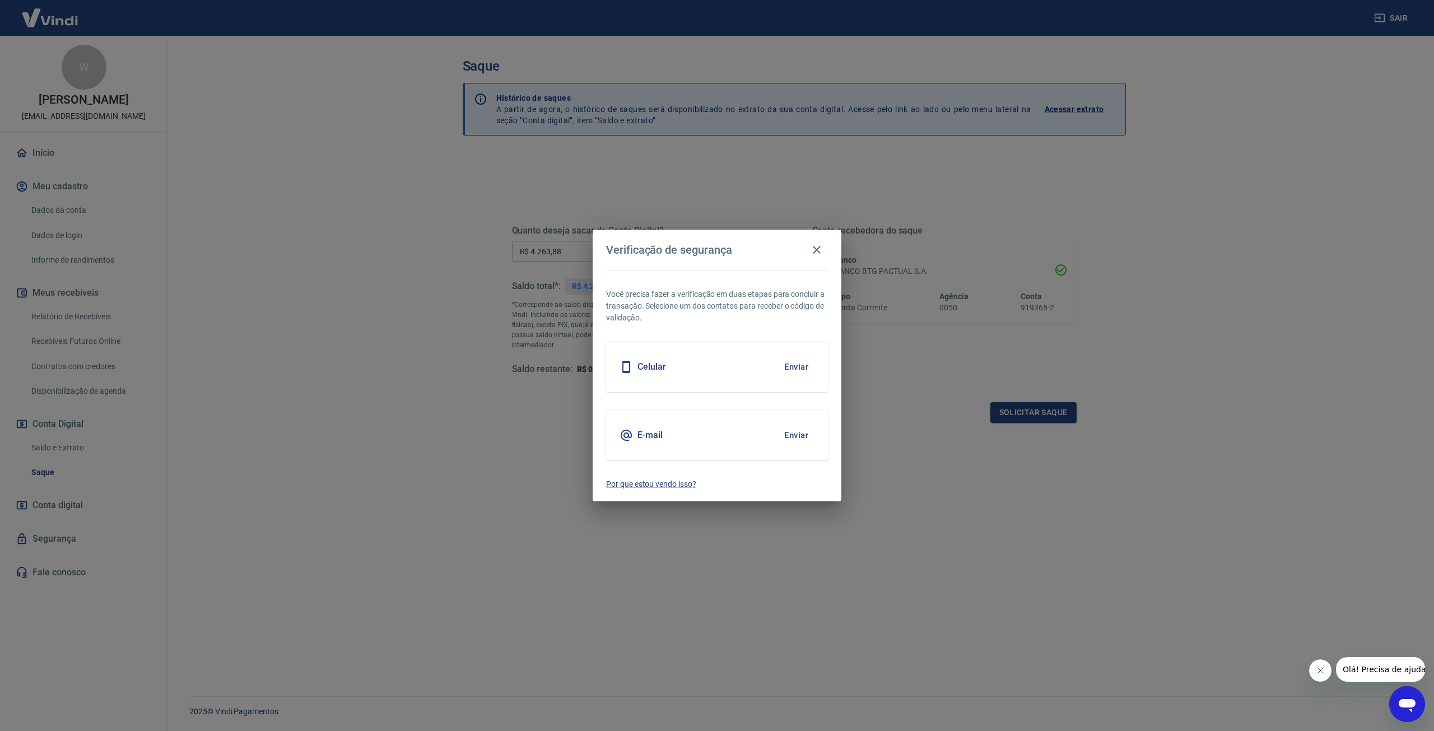
click at [775, 436] on div "E-mail Enviar" at bounding box center [717, 435] width 222 height 50
click at [791, 368] on button "Enviar" at bounding box center [796, 367] width 36 height 24
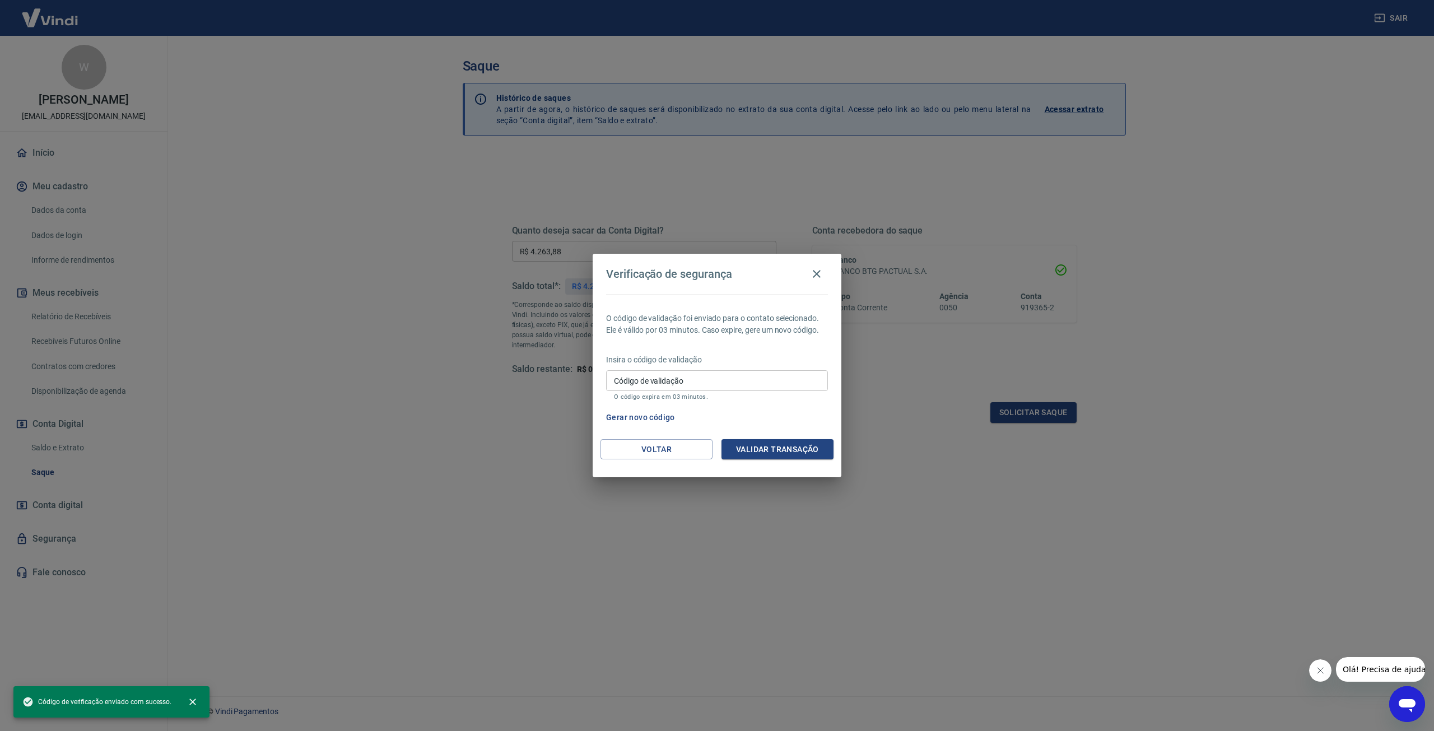
click at [711, 380] on input "Código de validação" at bounding box center [717, 380] width 222 height 21
click at [697, 379] on input "Código de validação" at bounding box center [717, 380] width 222 height 21
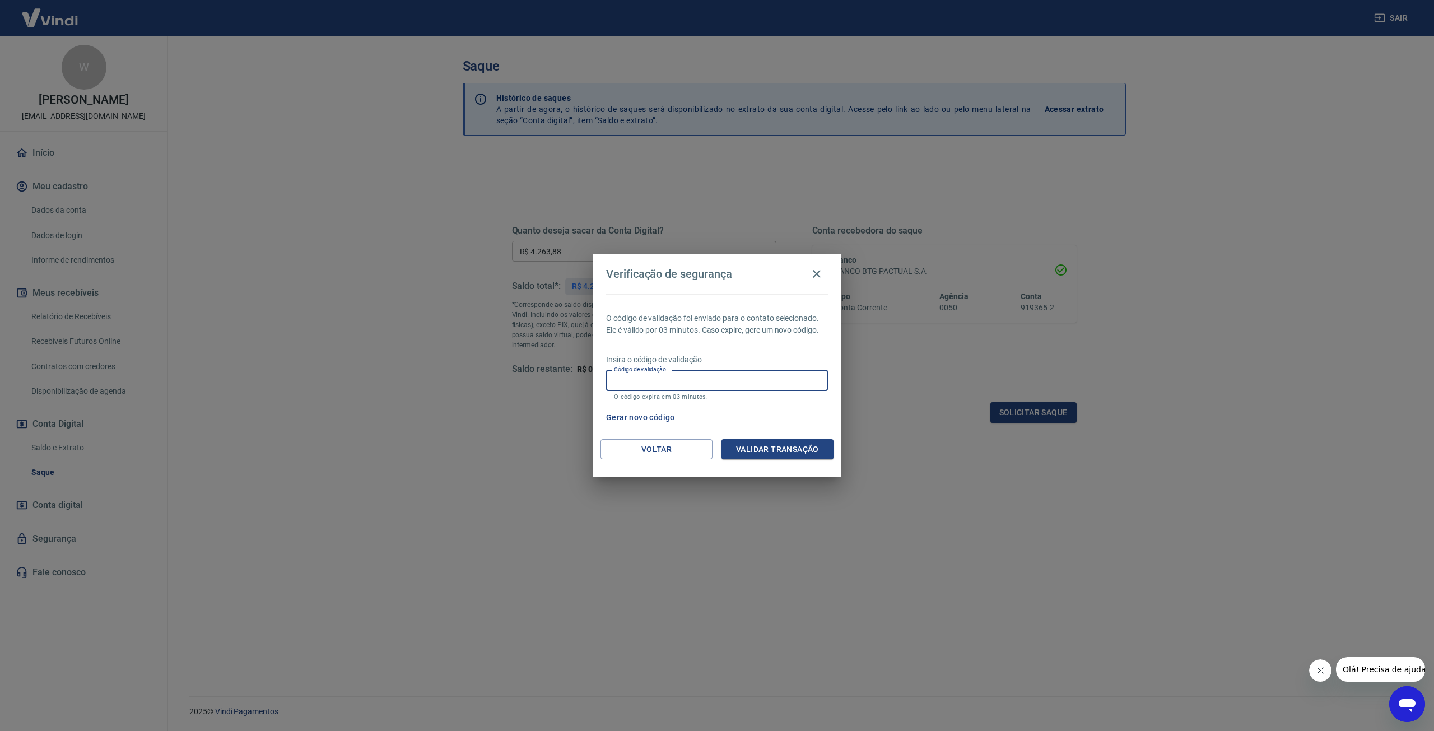
click at [739, 386] on input "Código de validação" at bounding box center [717, 380] width 222 height 21
type input "568870"
click at [796, 450] on button "Validar transação" at bounding box center [777, 449] width 112 height 21
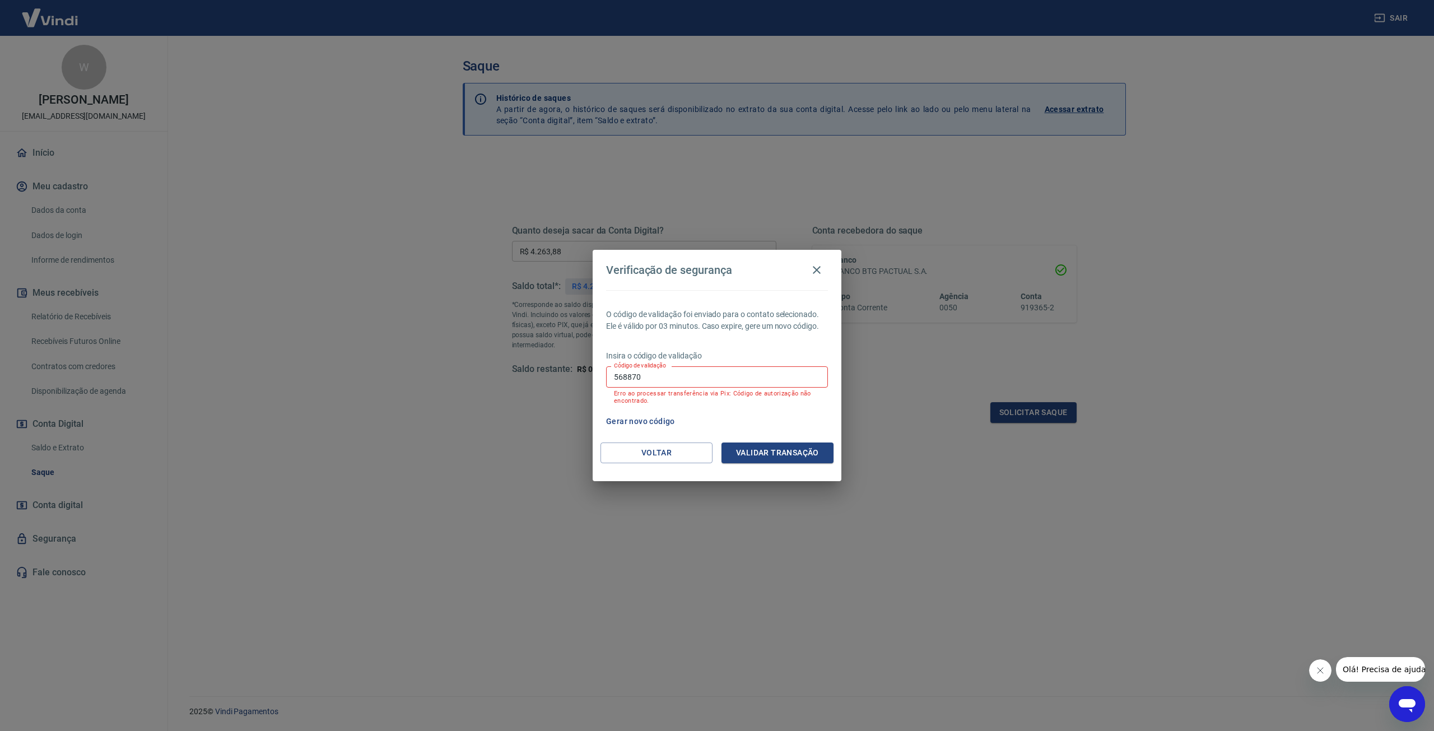
click at [707, 380] on input "568870" at bounding box center [717, 376] width 222 height 21
click at [695, 379] on input "Código de validação" at bounding box center [717, 376] width 222 height 21
type input "603599"
click at [798, 454] on button "Validar transação" at bounding box center [777, 453] width 112 height 21
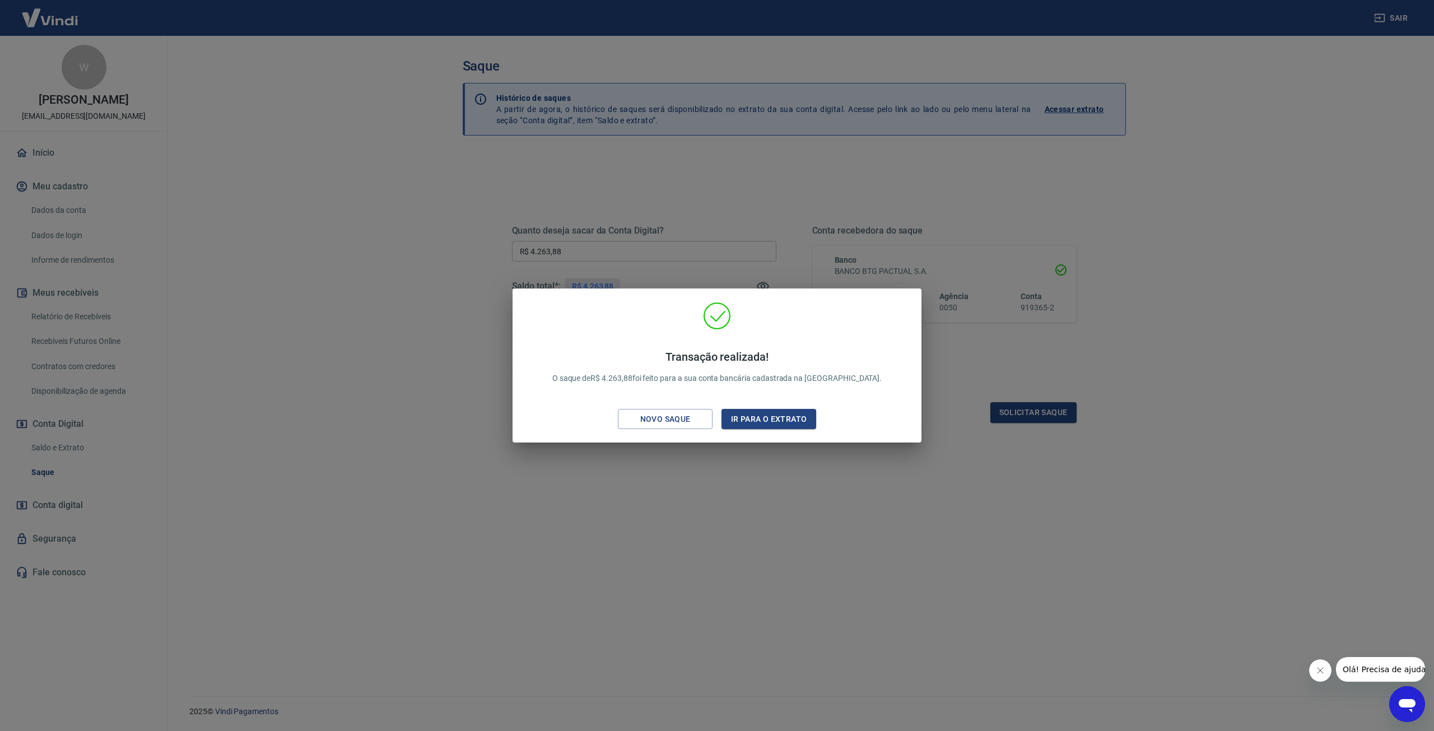
click at [804, 482] on div "Transação realizada! O saque de R$ 4.263,88 foi feito para a sua conta bancária…" at bounding box center [717, 365] width 1434 height 731
